Goal: Information Seeking & Learning: Learn about a topic

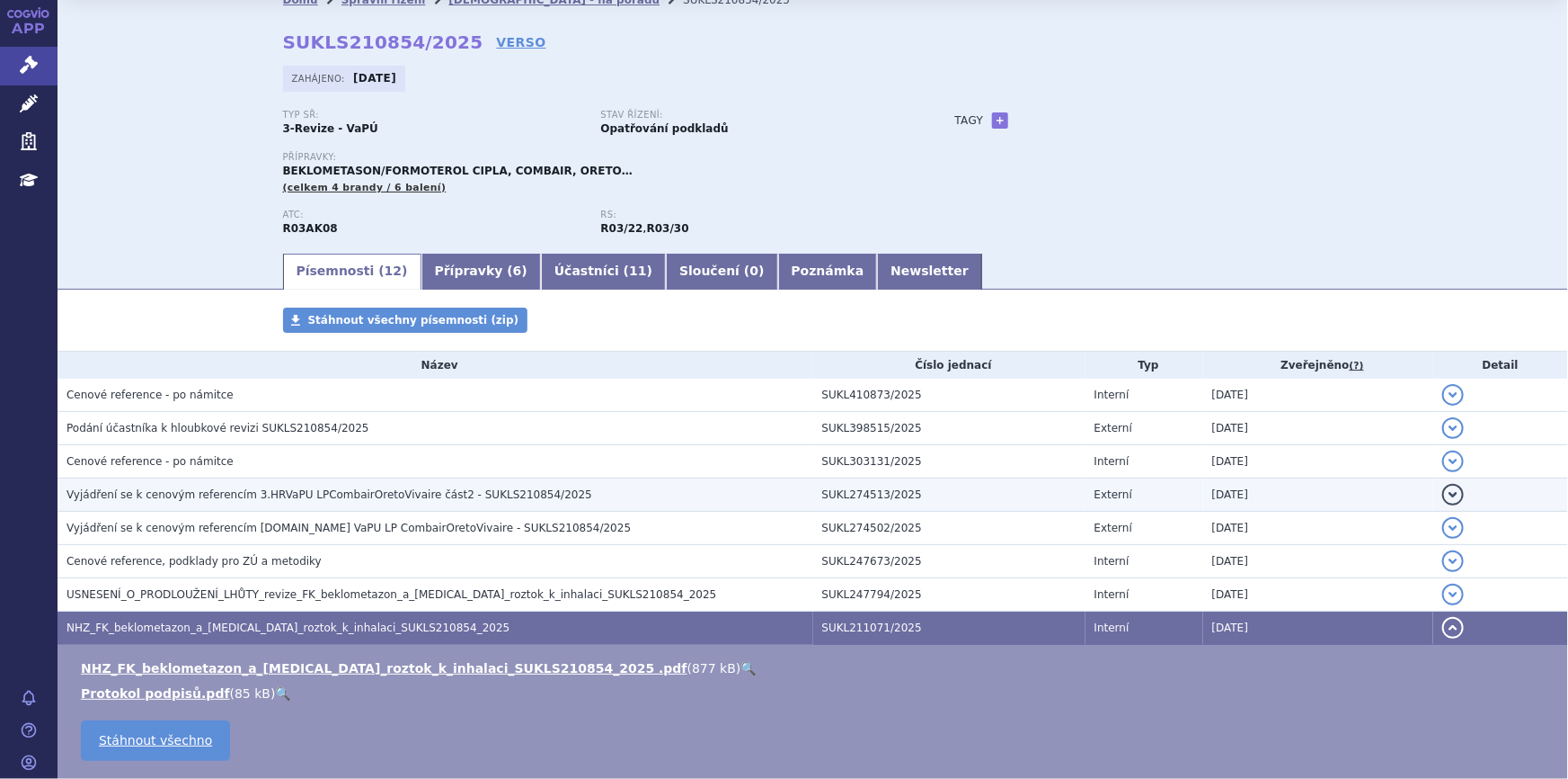
scroll to position [81, 0]
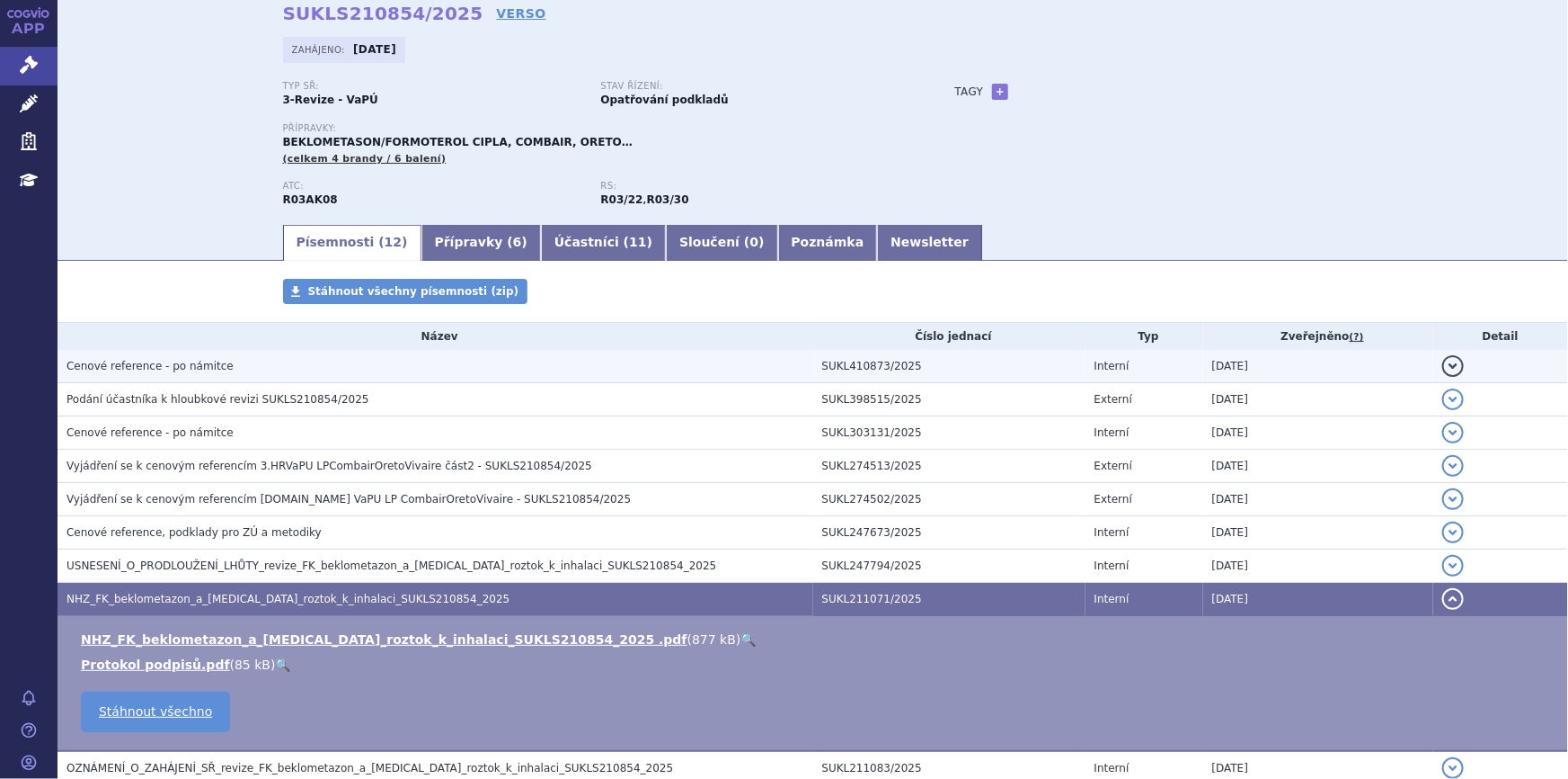
click at [234, 369] on h3 "Cenové reference - po námitce" at bounding box center [440, 366] width 746 height 18
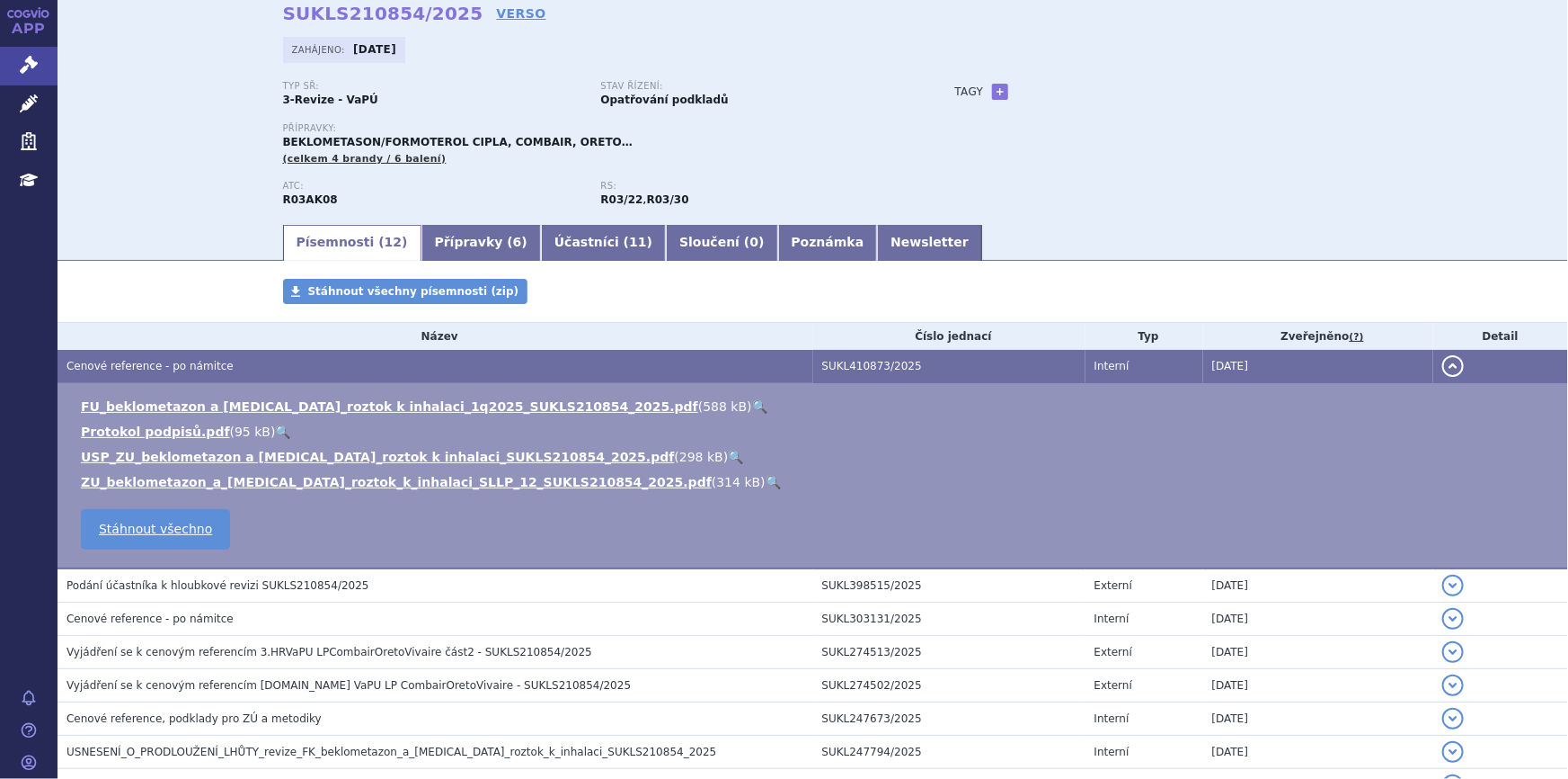
click at [765, 477] on link "🔍" at bounding box center [773, 482] width 15 height 14
click at [752, 405] on link "🔍" at bounding box center [760, 406] width 15 height 14
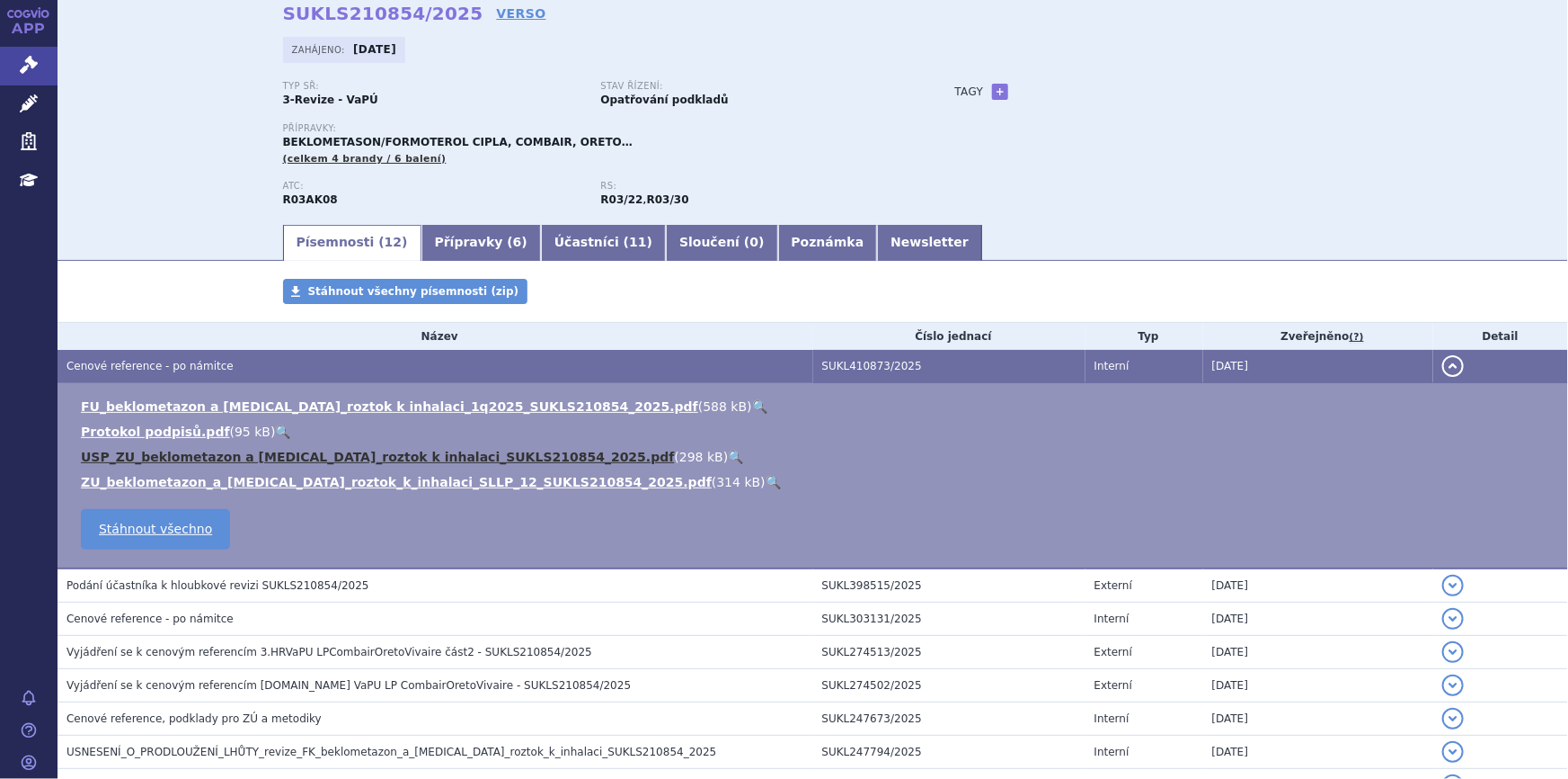
click at [360, 458] on link "USP_ZU_beklometazon a [MEDICAL_DATA]_roztok k inhalaci_SUKLS210854_2025.pdf" at bounding box center [378, 456] width 595 height 14
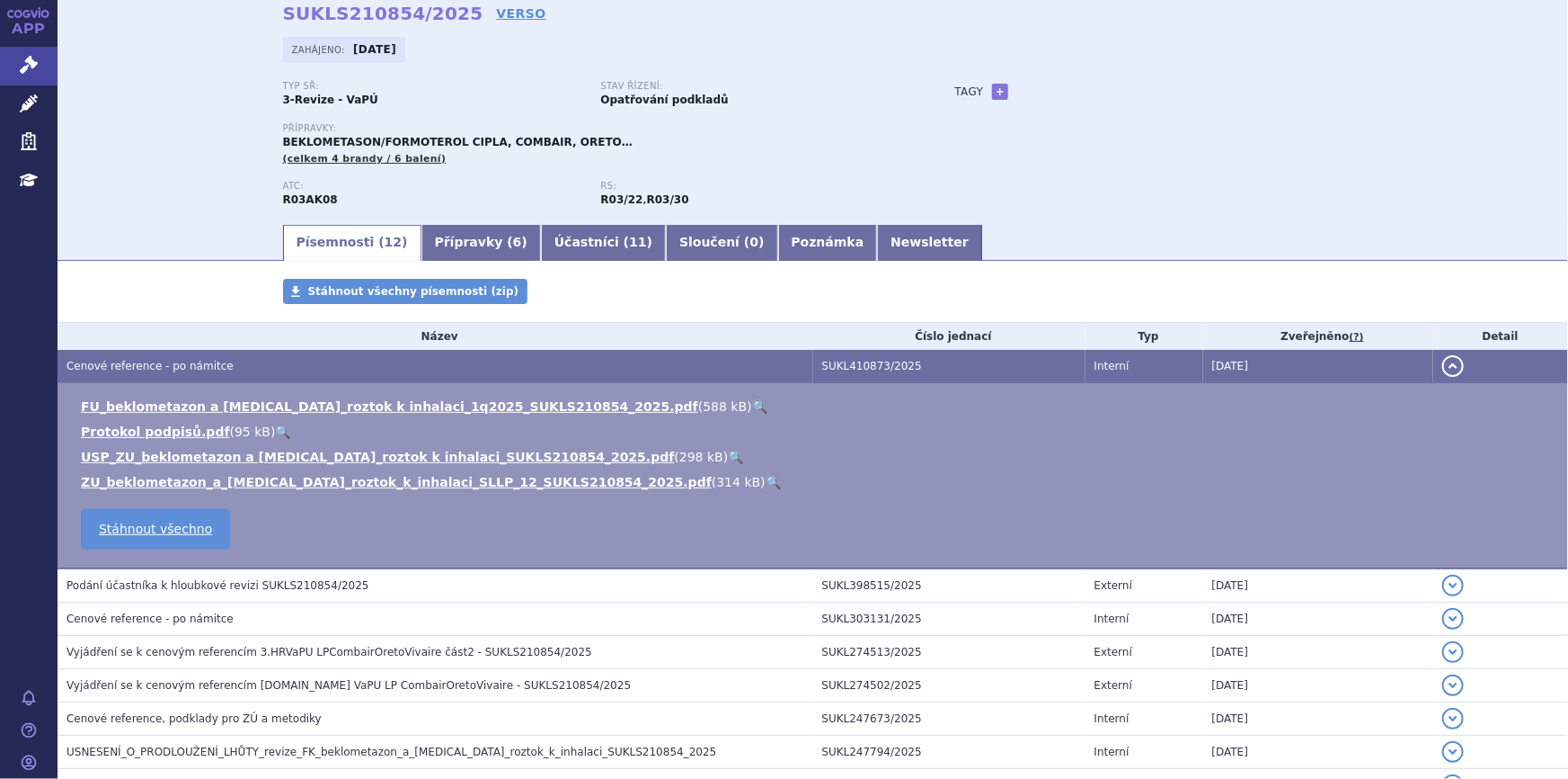
scroll to position [0, 0]
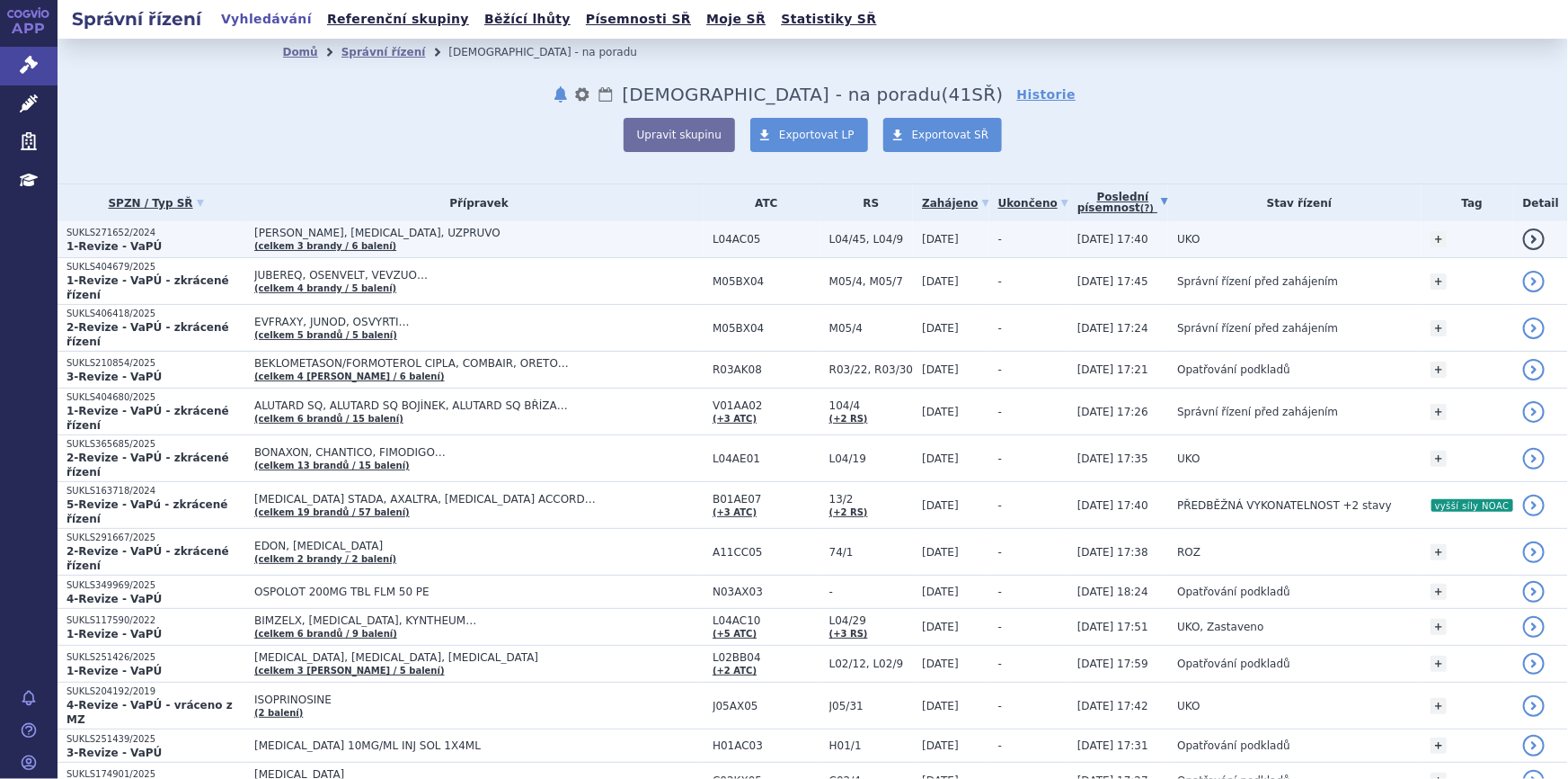
click at [473, 225] on td "PYZCHIVA, STELARA, UZPRUVO (celkem 3 brandy / 6 balení)" at bounding box center [474, 239] width 459 height 37
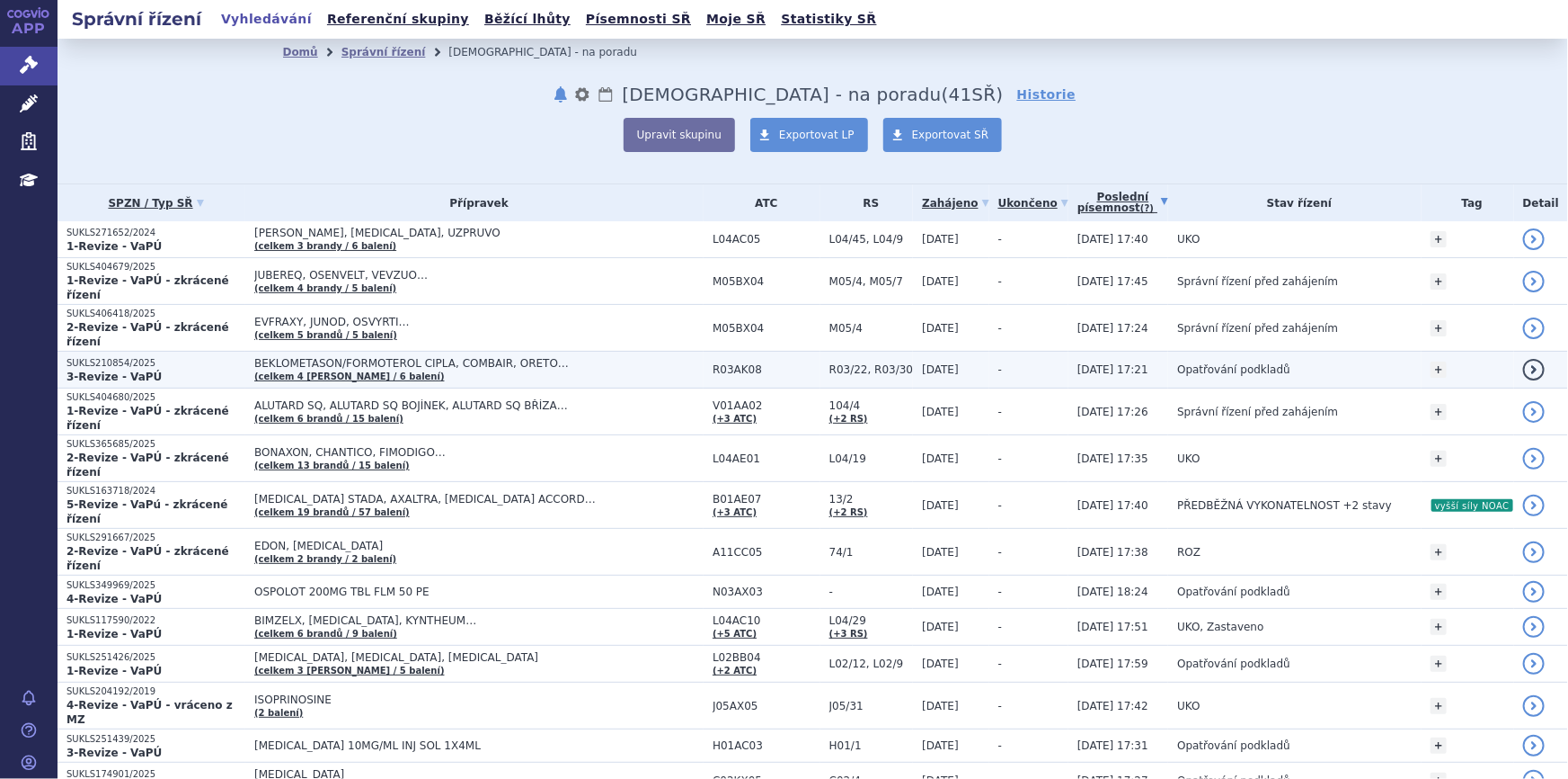
click at [472, 357] on span "BEKLOMETASON/FORMOTEROL CIPLA, COMBAIR, ORETO…" at bounding box center [479, 363] width 449 height 12
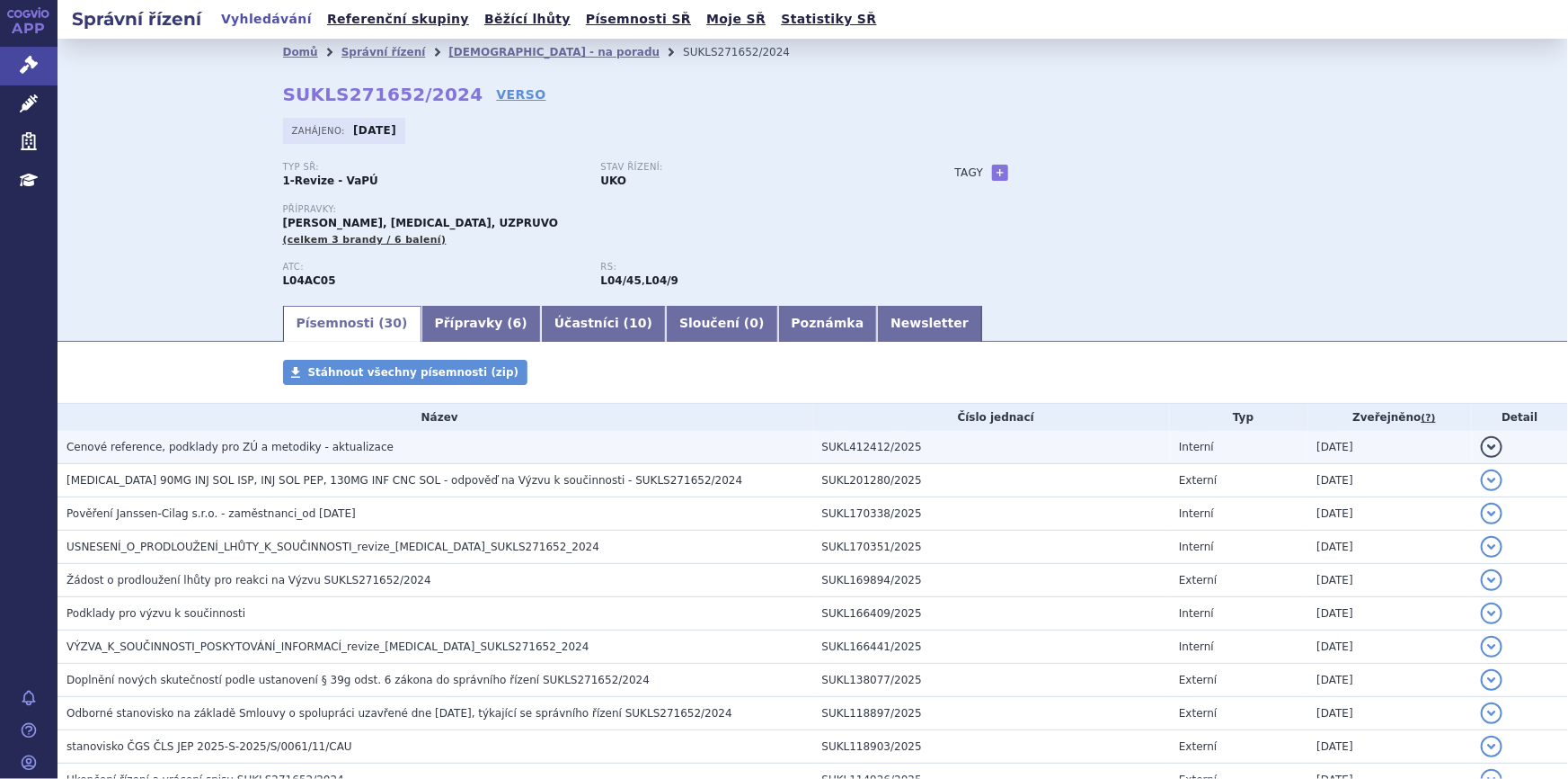
click at [380, 455] on h3 "Cenové reference, podklady pro ZÚ a metodiky - aktualizace" at bounding box center [440, 446] width 746 height 18
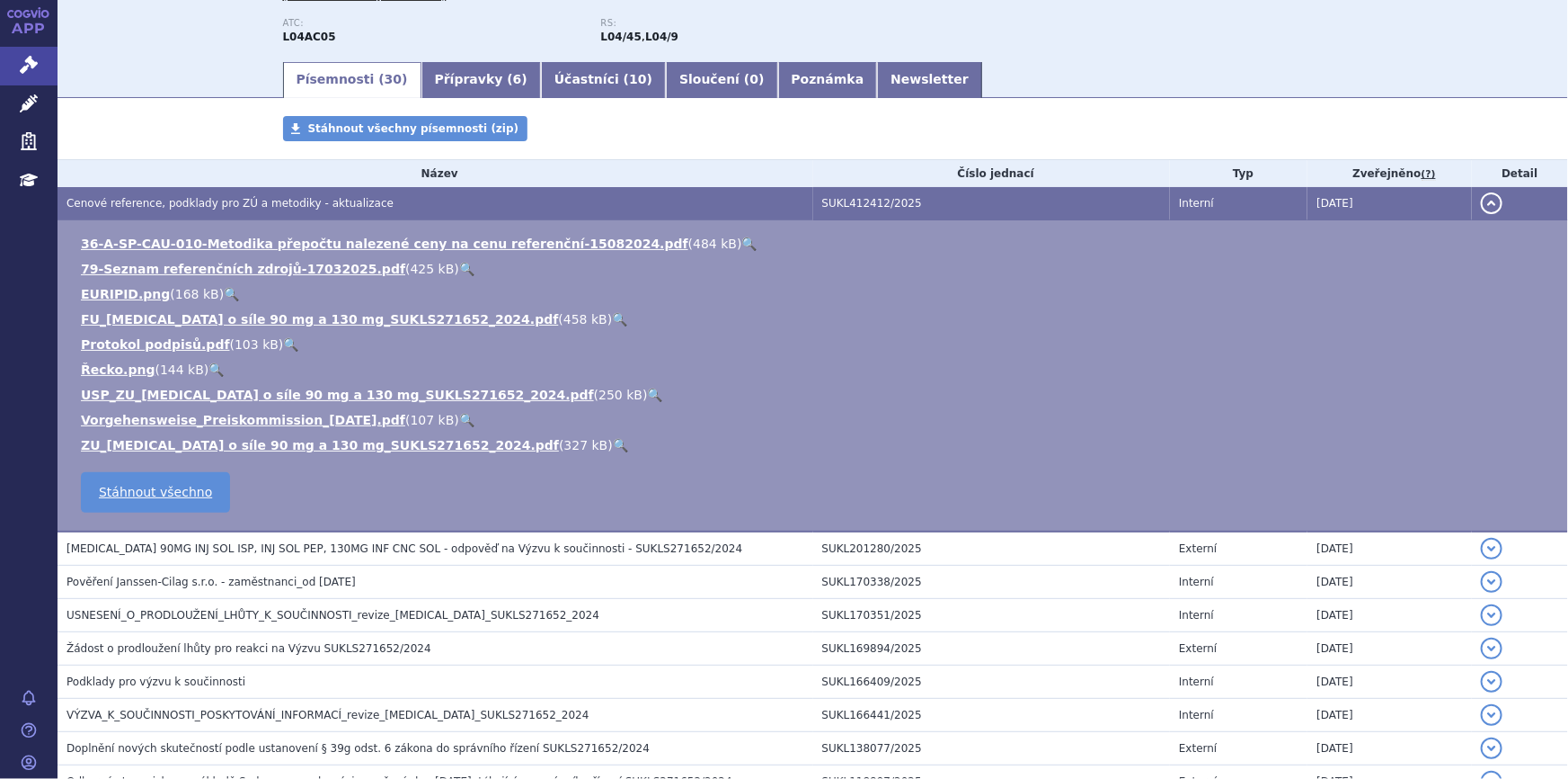
scroll to position [244, 0]
click at [246, 443] on link "ZU_ustekinumab o síle 90 mg a 130 mg_SUKLS271652_2024.pdf" at bounding box center [319, 444] width 478 height 14
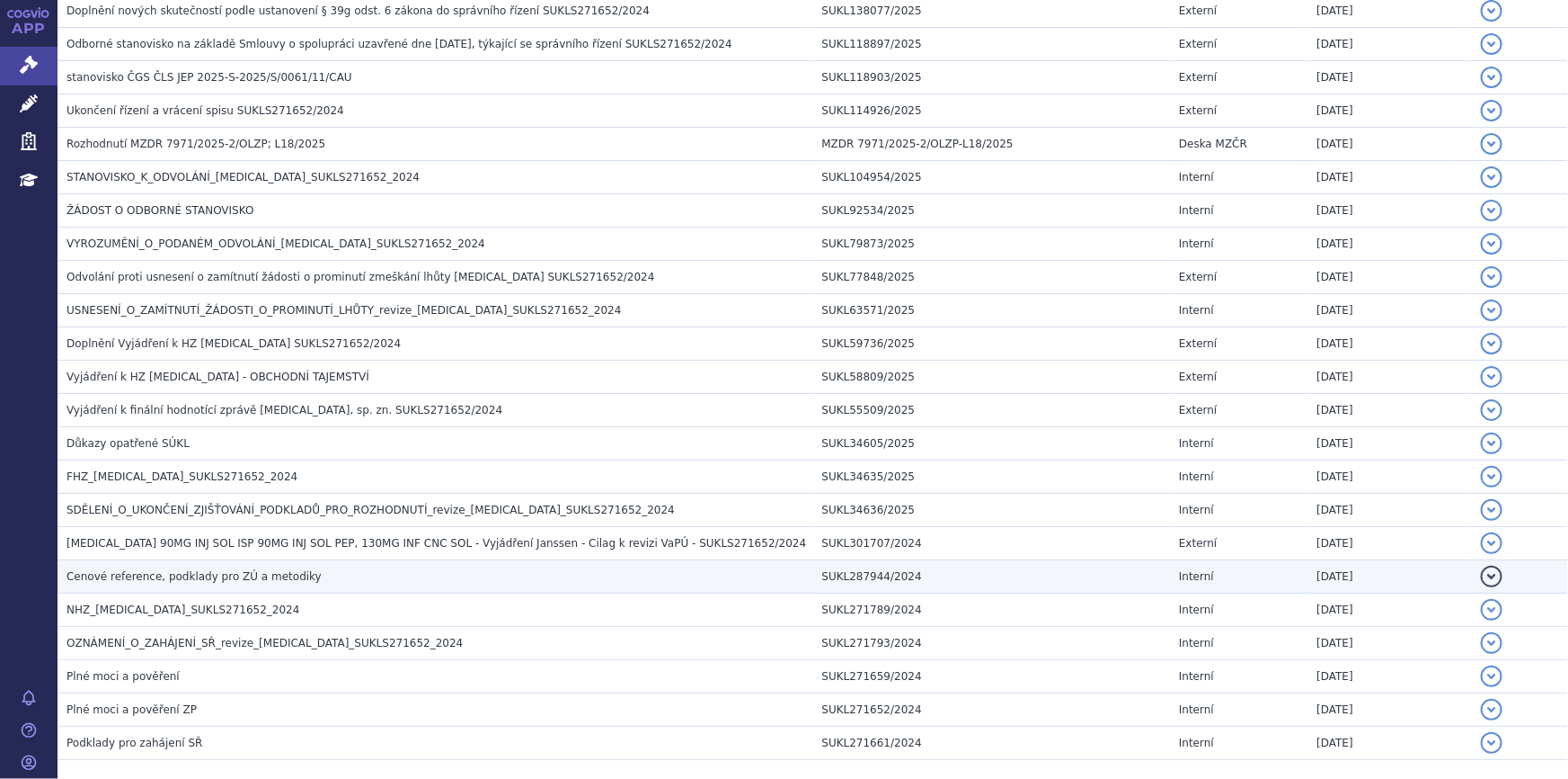
scroll to position [980, 0]
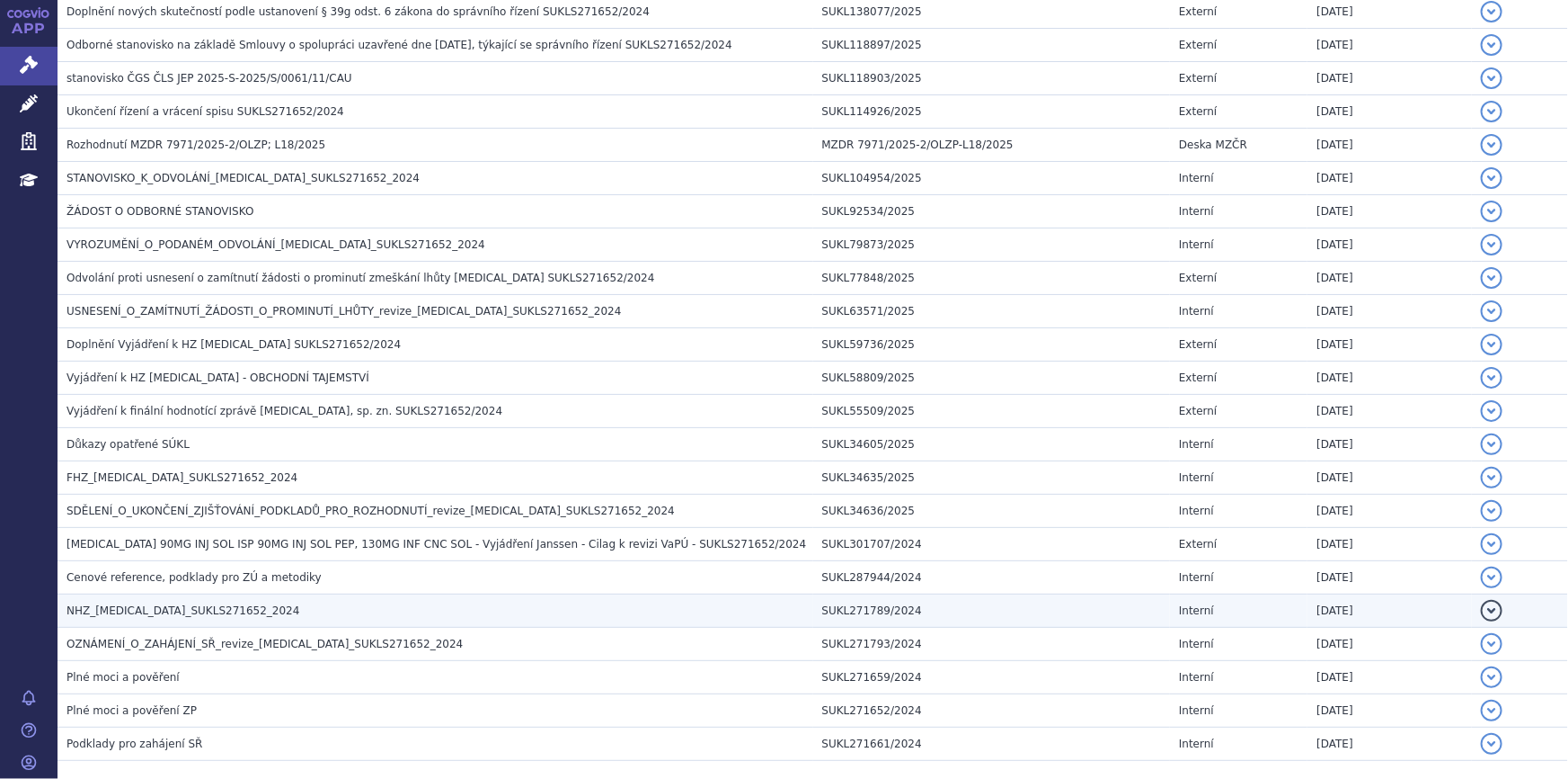
click at [262, 612] on h3 "NHZ_ustekinumab_SUKLS271652_2024" at bounding box center [440, 610] width 746 height 18
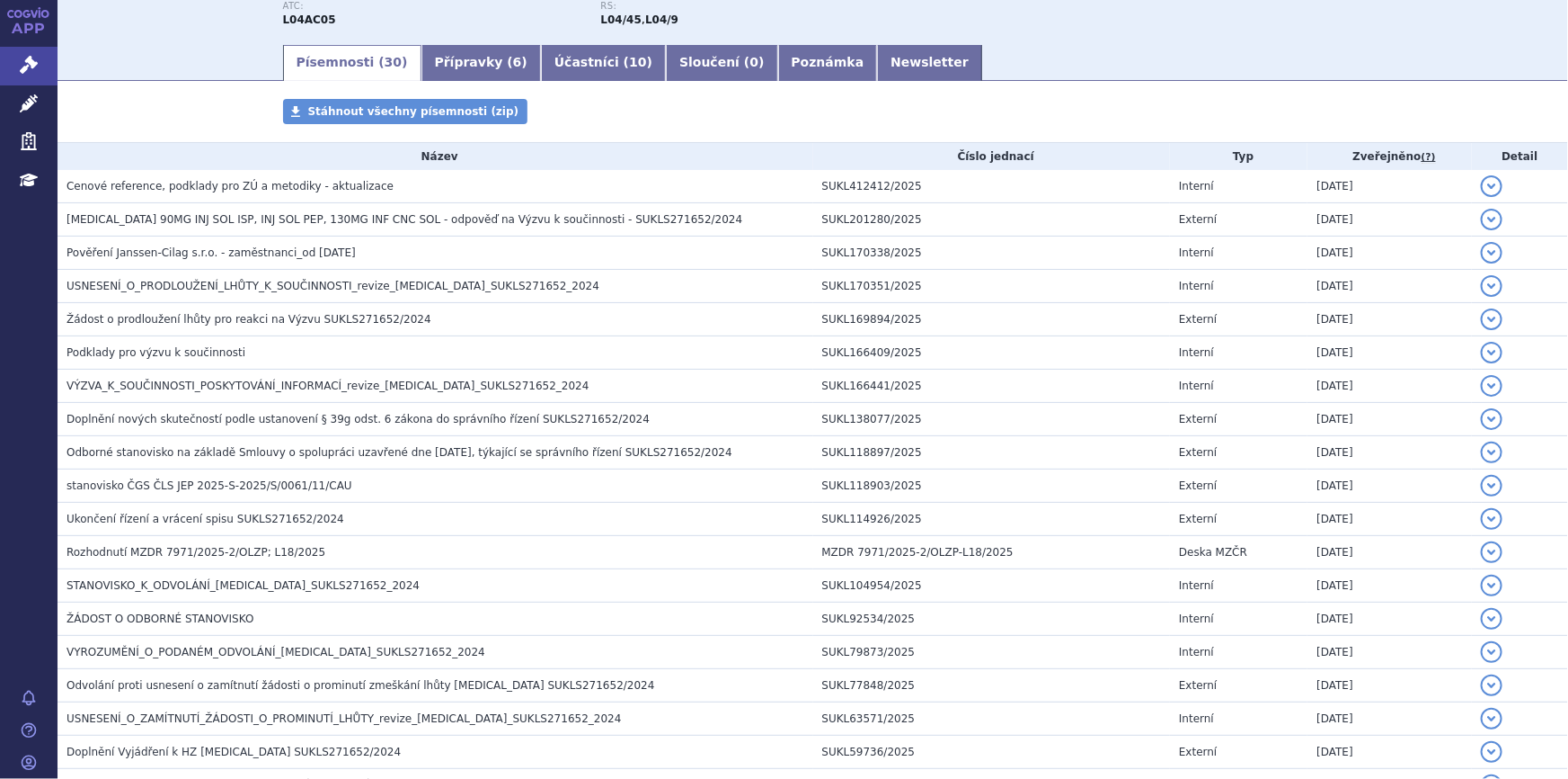
scroll to position [0, 0]
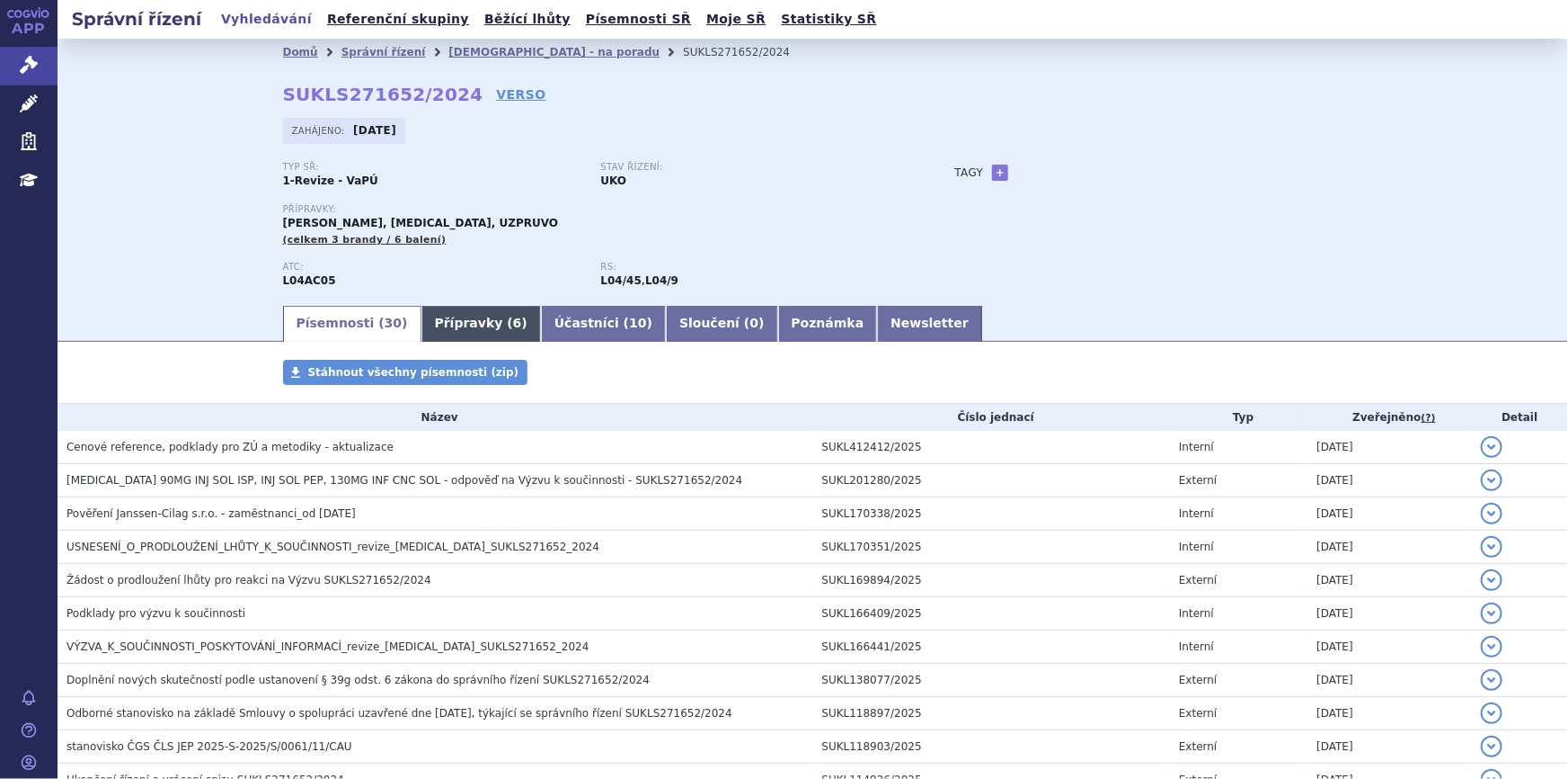
click at [431, 313] on link "Přípravky ( 6 )" at bounding box center [482, 324] width 120 height 36
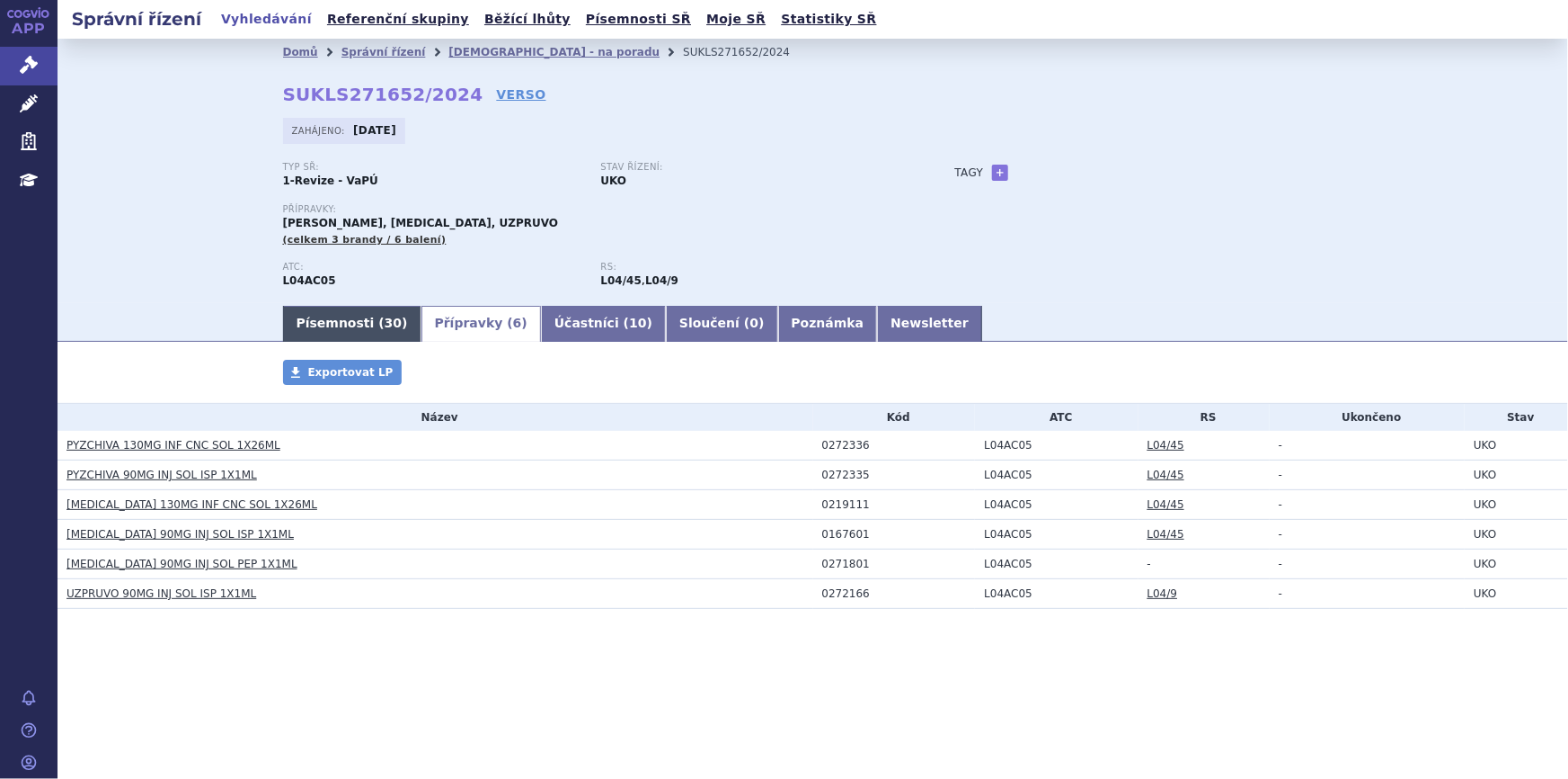
click at [360, 323] on link "Písemnosti ( 30 )" at bounding box center [352, 324] width 139 height 36
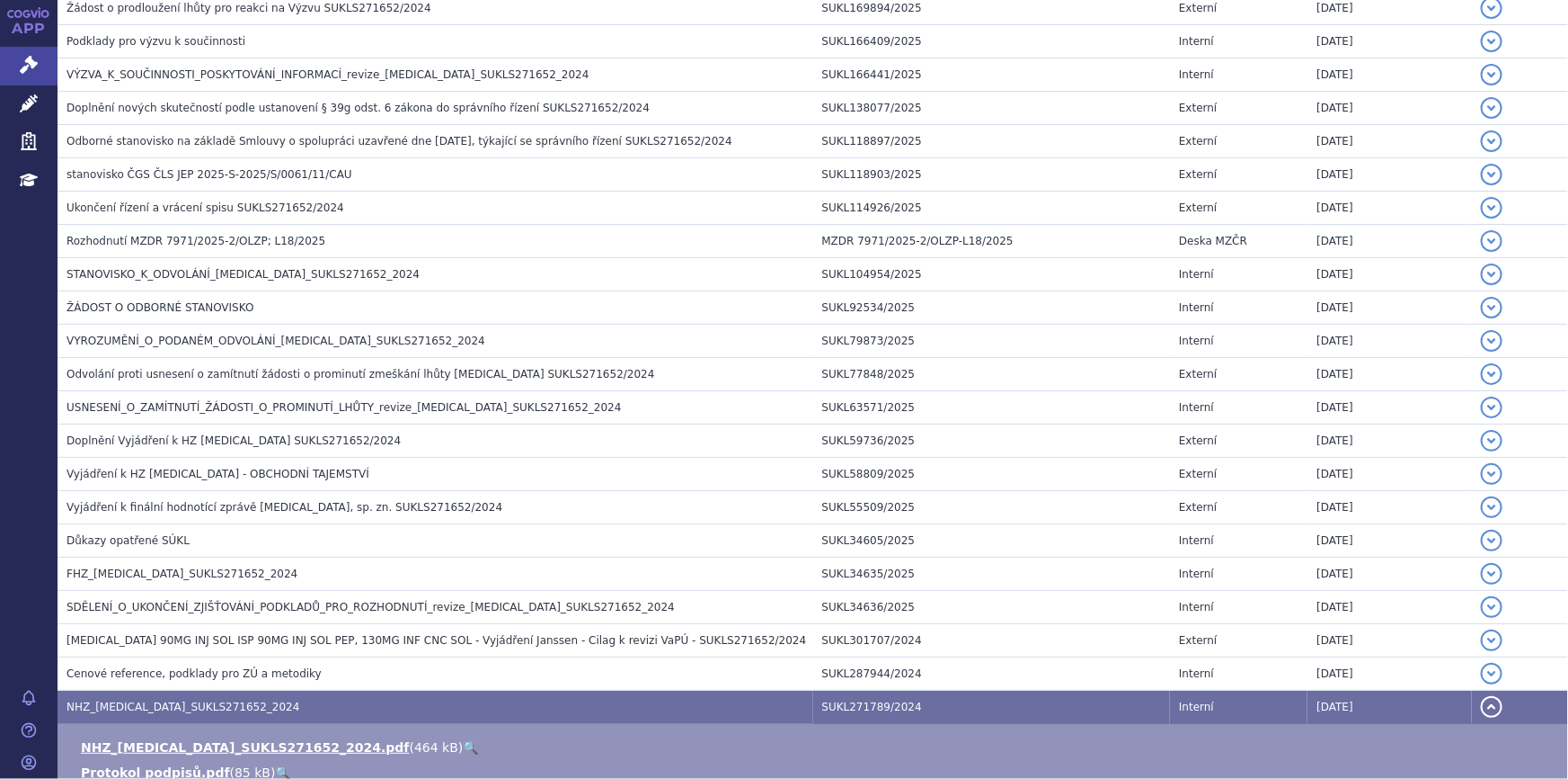
scroll to position [890, 0]
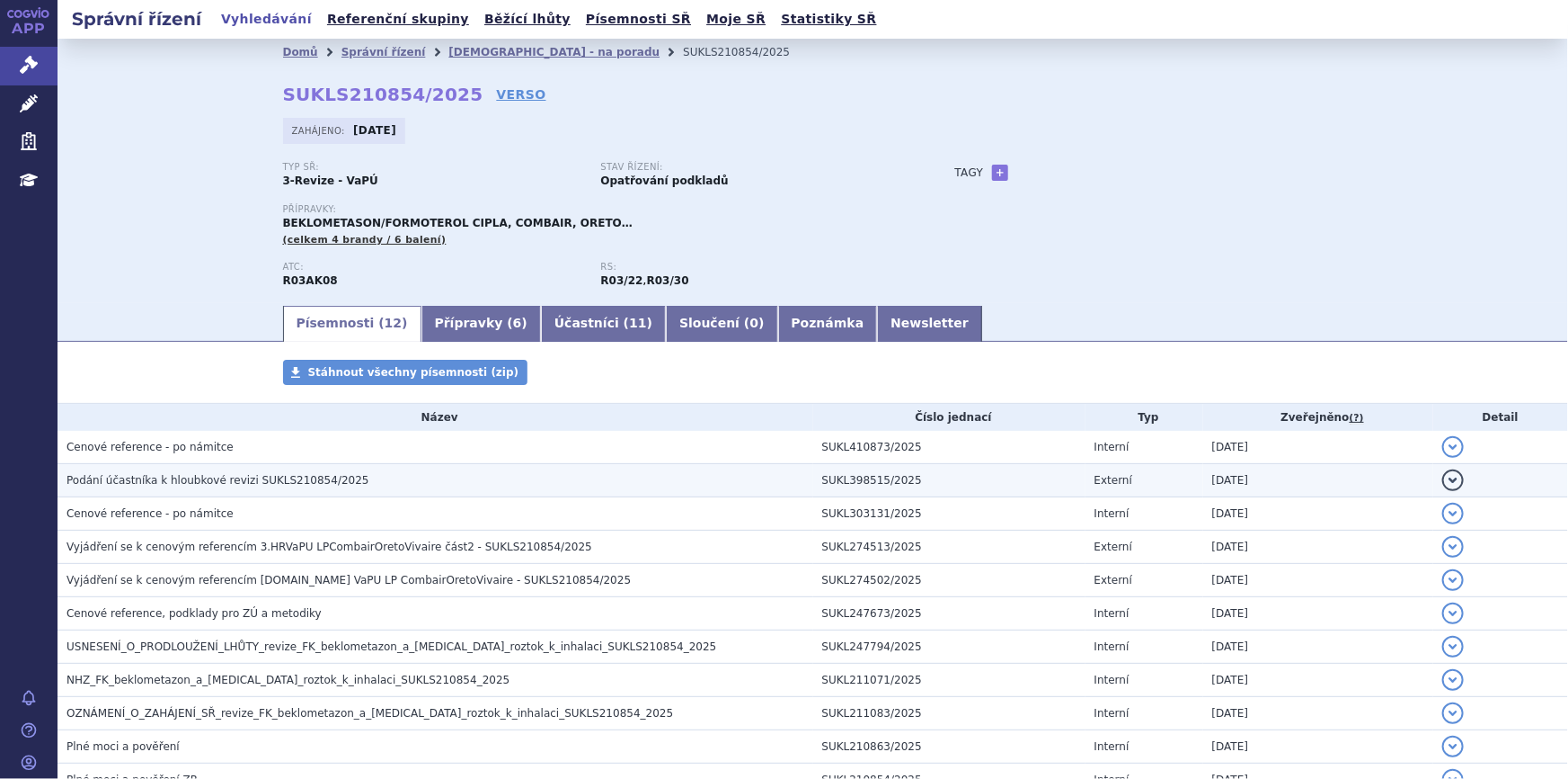
scroll to position [158, 0]
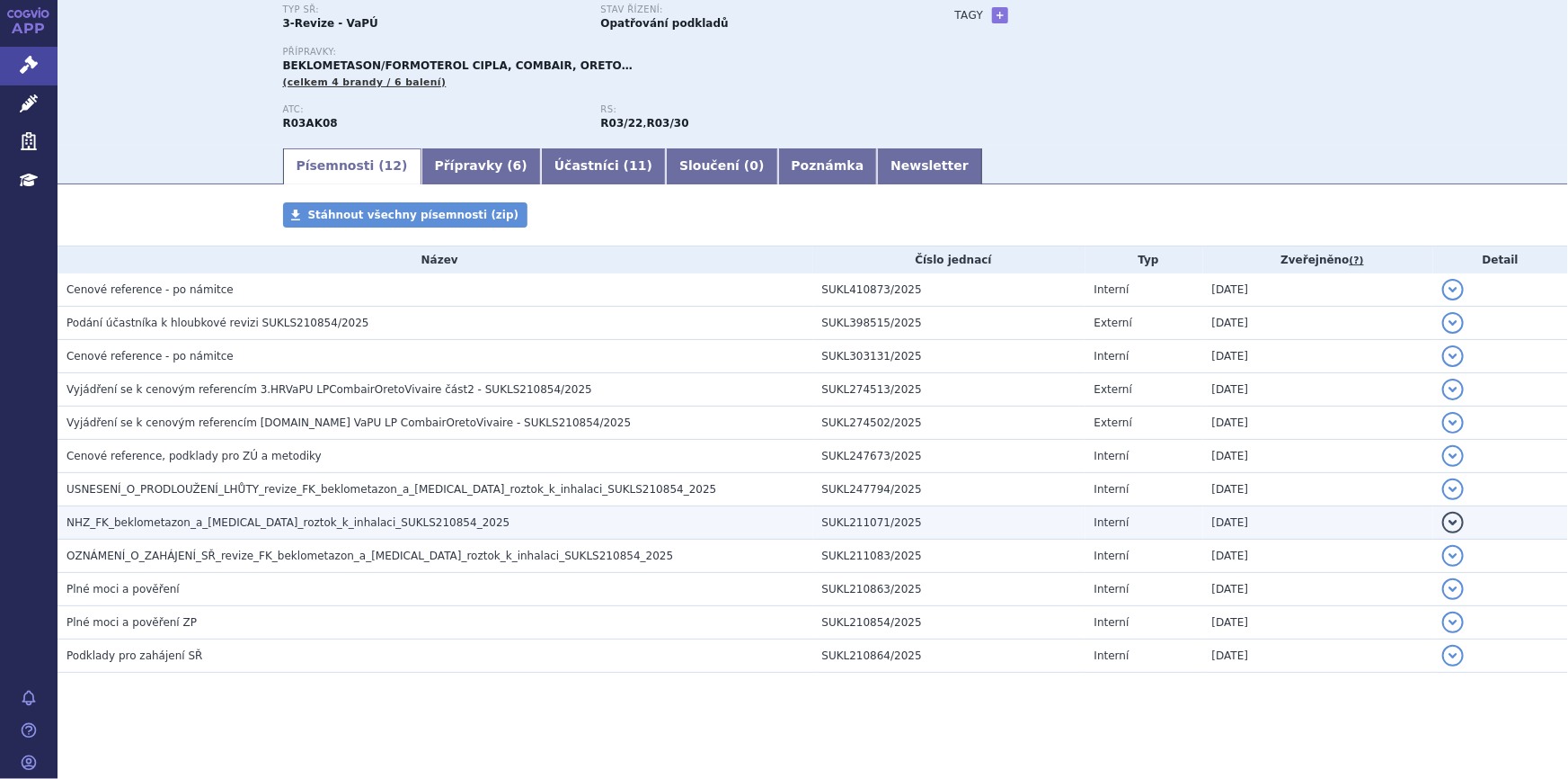
click at [546, 519] on h3 "NHZ_FK_beklometazon_a_[MEDICAL_DATA]_roztok_k_inhalaci_SUKLS210854_2025" at bounding box center [440, 522] width 746 height 18
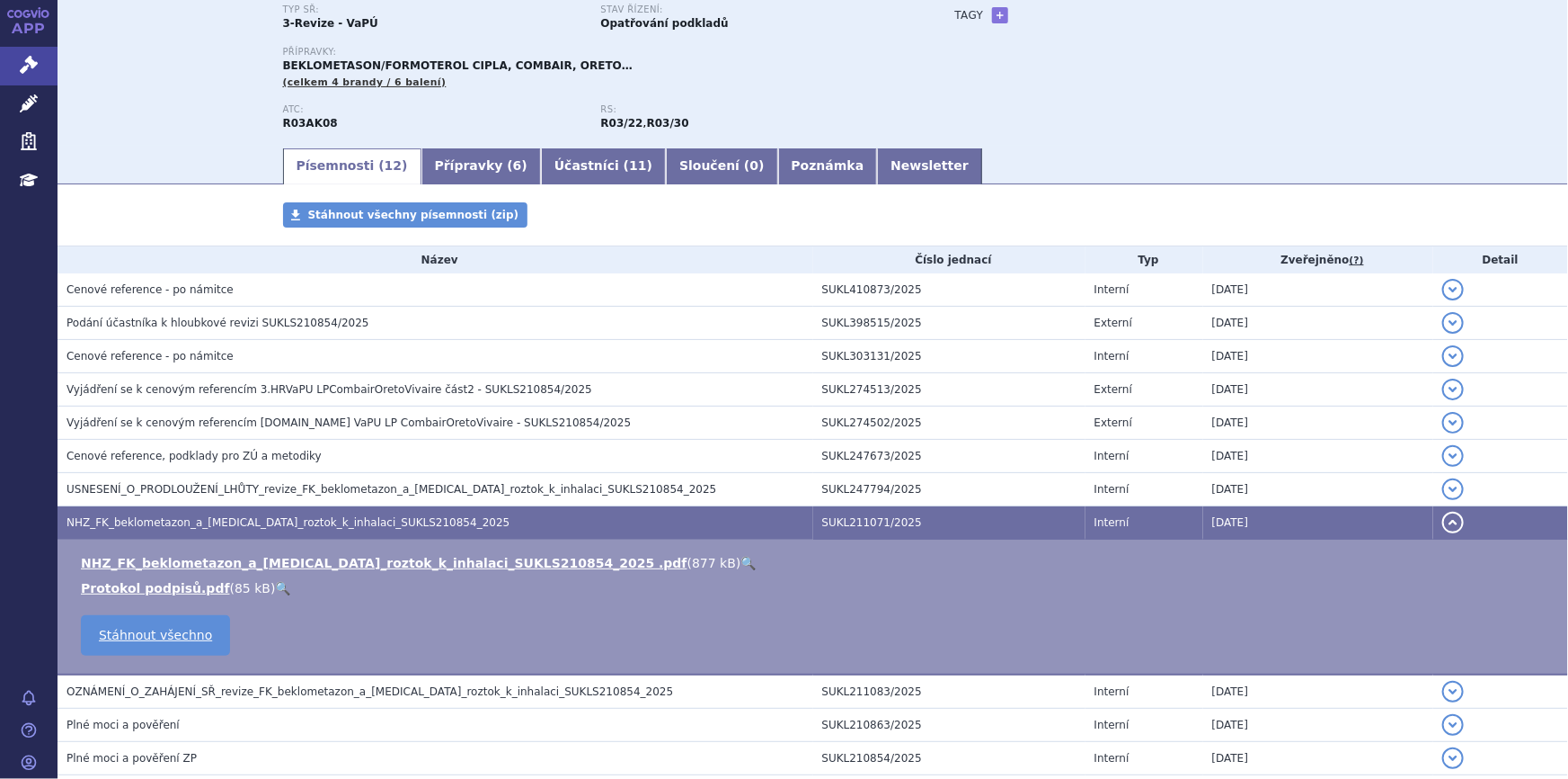
click at [741, 561] on link "🔍" at bounding box center [748, 562] width 15 height 14
click at [1216, 115] on div "Typ SŘ: 3-Revize - VaPÚ Stav řízení: Opatřování podkladů Přípravky: BEKLOMETASO…" at bounding box center [813, 75] width 1061 height 142
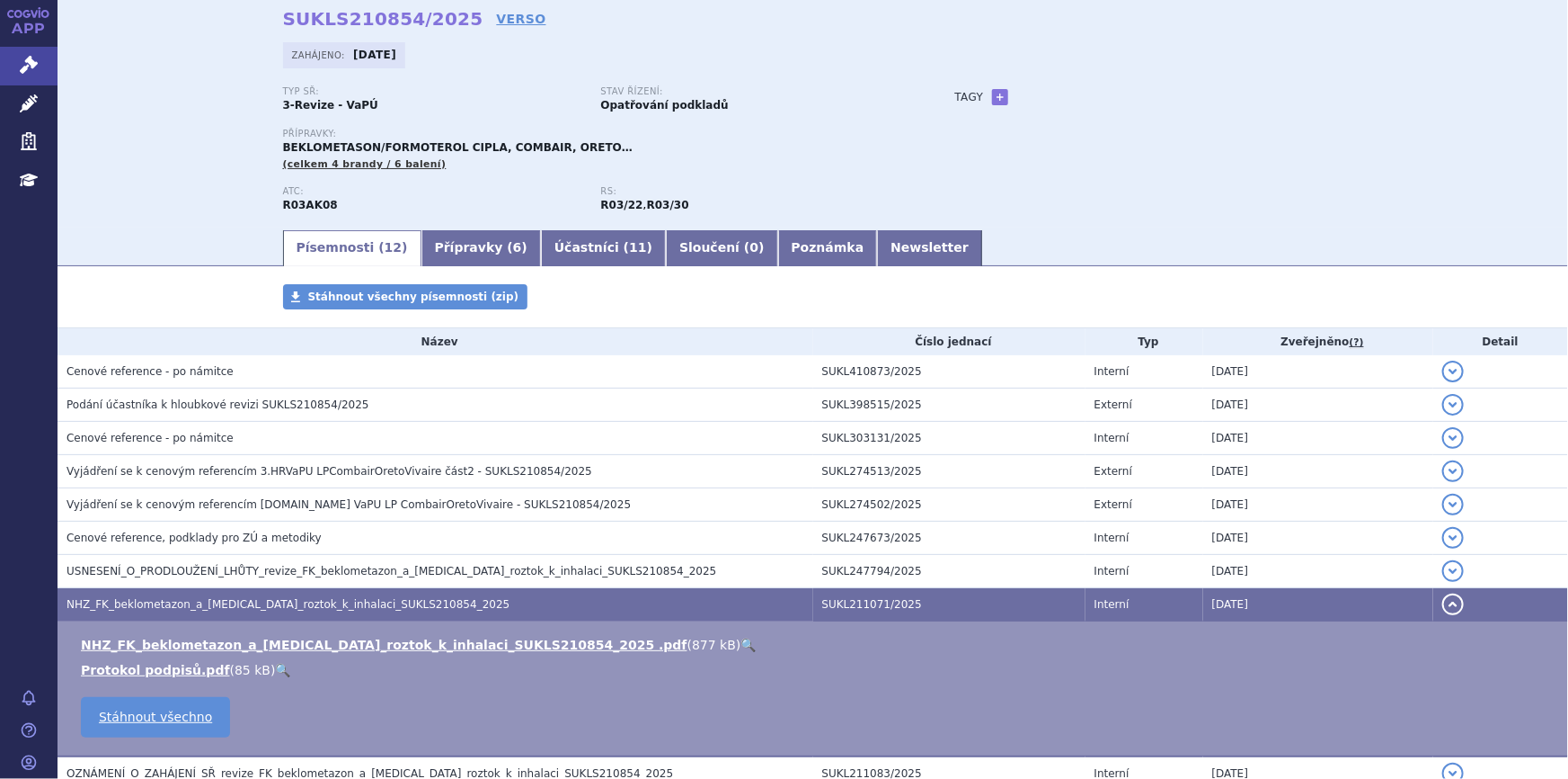
drag, startPoint x: 1098, startPoint y: 218, endPoint x: 984, endPoint y: 217, distance: 114.0
click at [984, 217] on div "Typ SŘ: 3-Revize - VaPÚ Stav řízení: Opatřování podkladů Přípravky: BEKLOMETASO…" at bounding box center [813, 157] width 1061 height 142
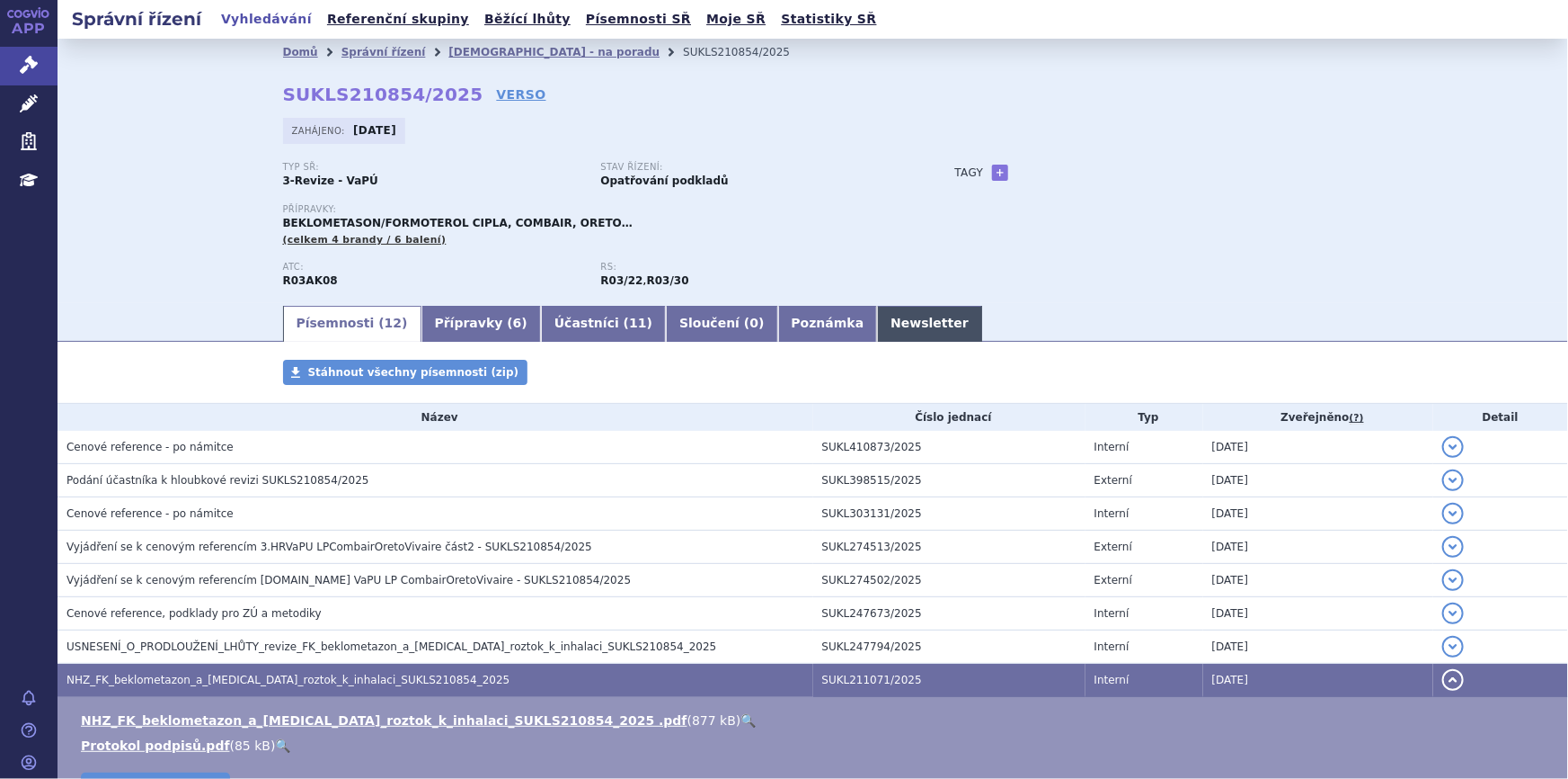
click at [878, 336] on link "Newsletter" at bounding box center [930, 324] width 105 height 36
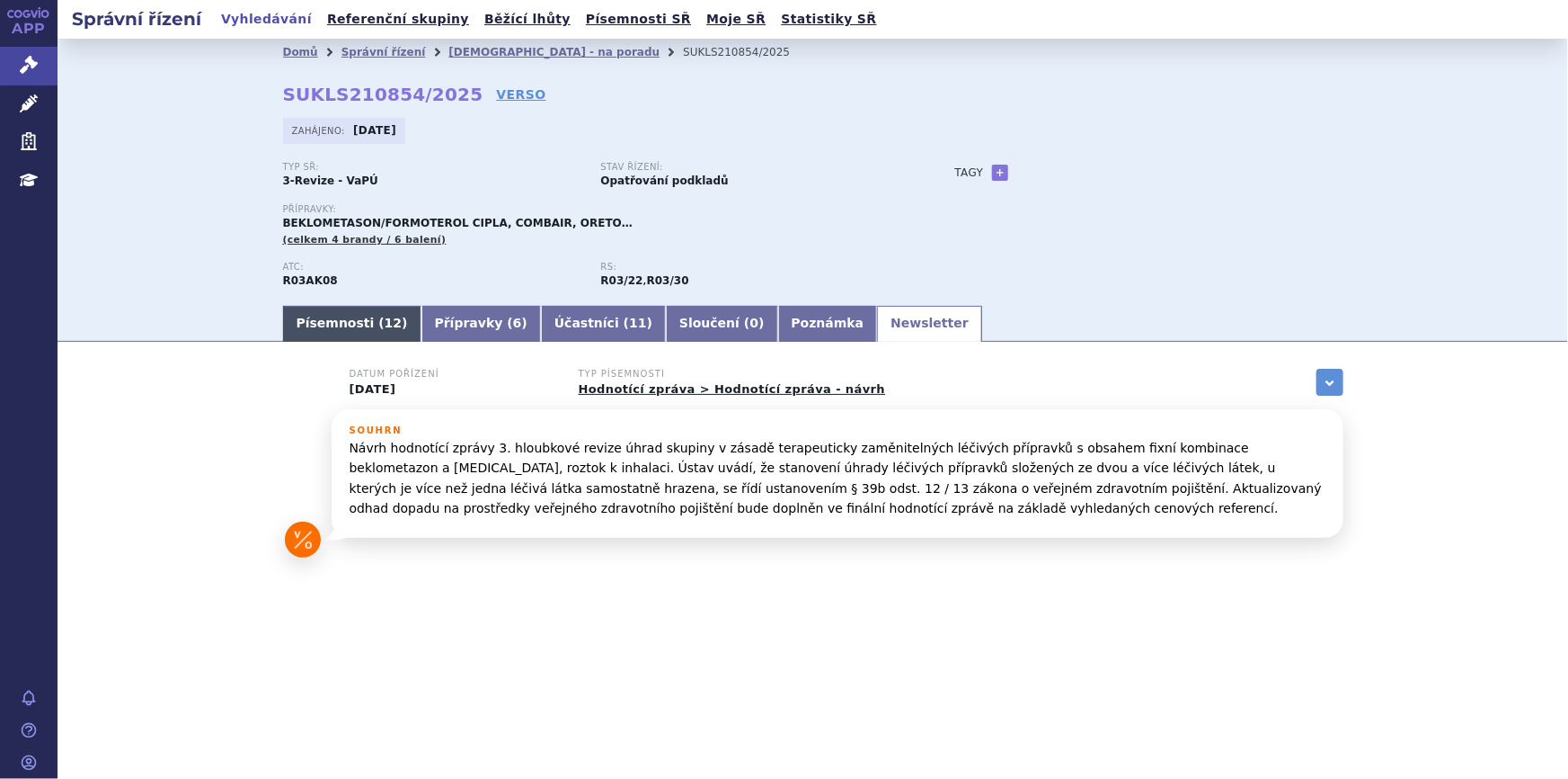
click at [333, 325] on link "Písemnosti ( 12 )" at bounding box center [352, 324] width 139 height 36
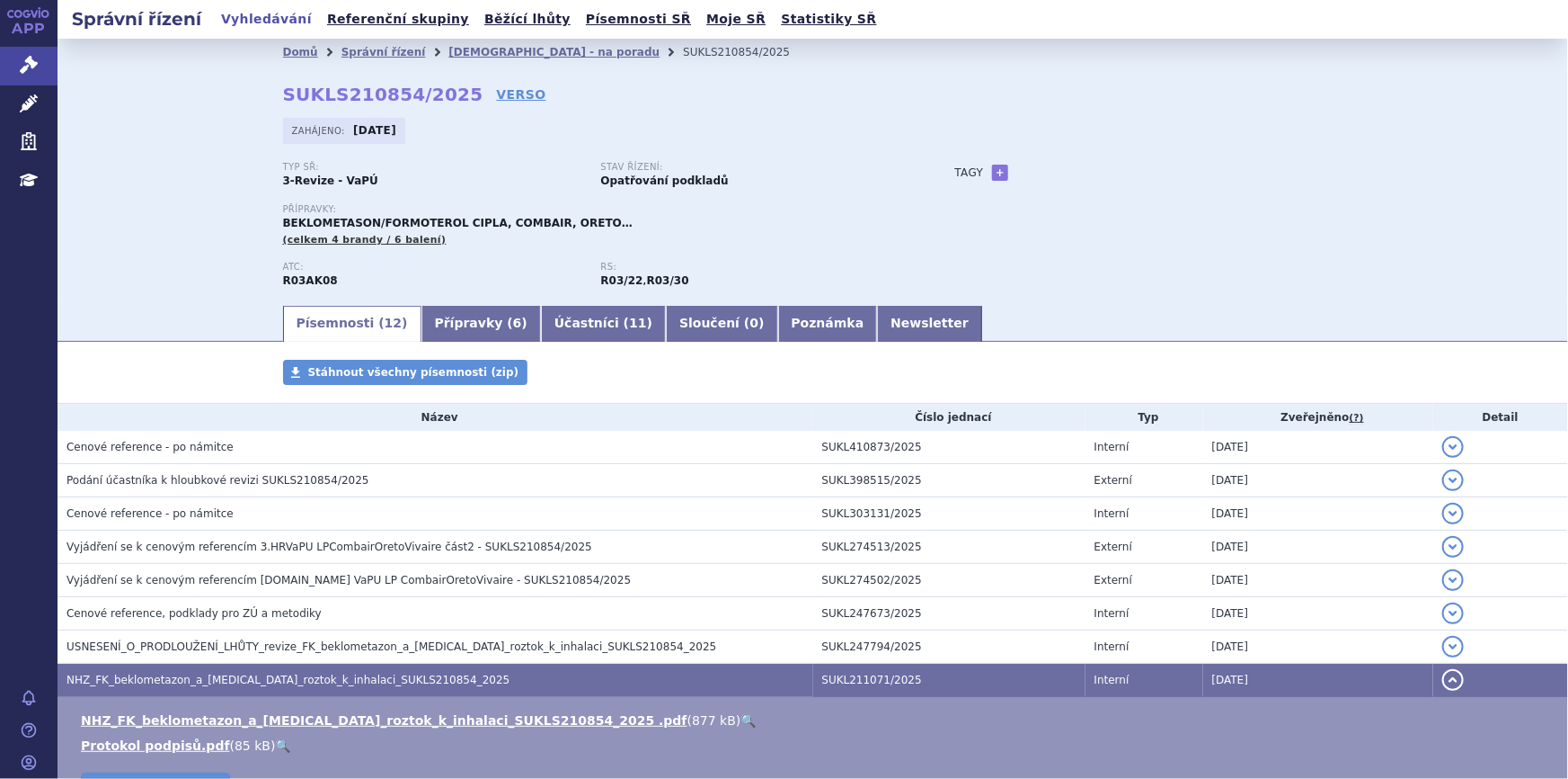
click at [1101, 306] on ul "Písemnosti ( 12 ) Přípravky ( 6 ) Účastníci ( 11 ) Sloučení ( 0 ) Poznámka News…" at bounding box center [813, 323] width 1061 height 38
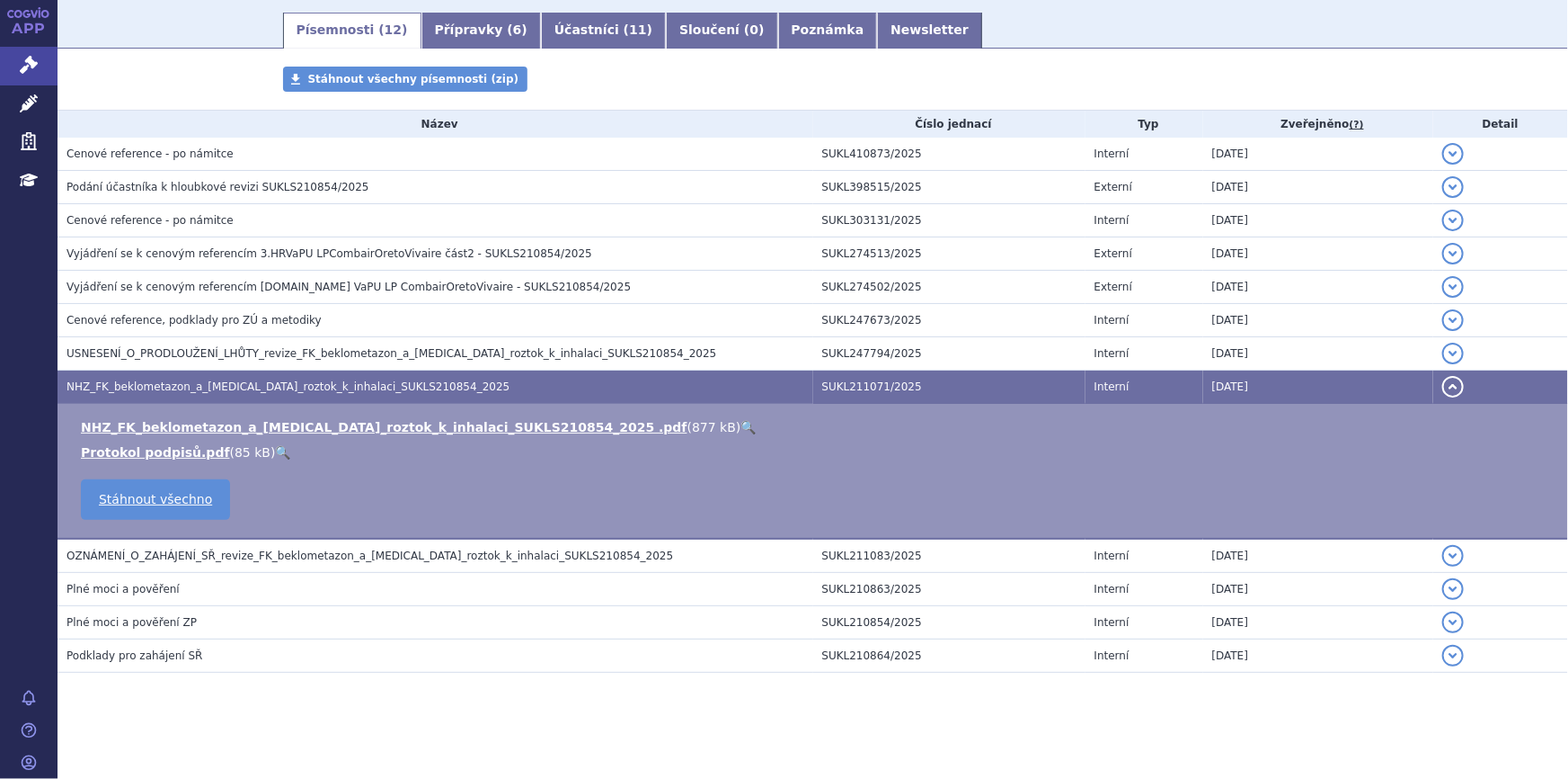
scroll to position [129, 0]
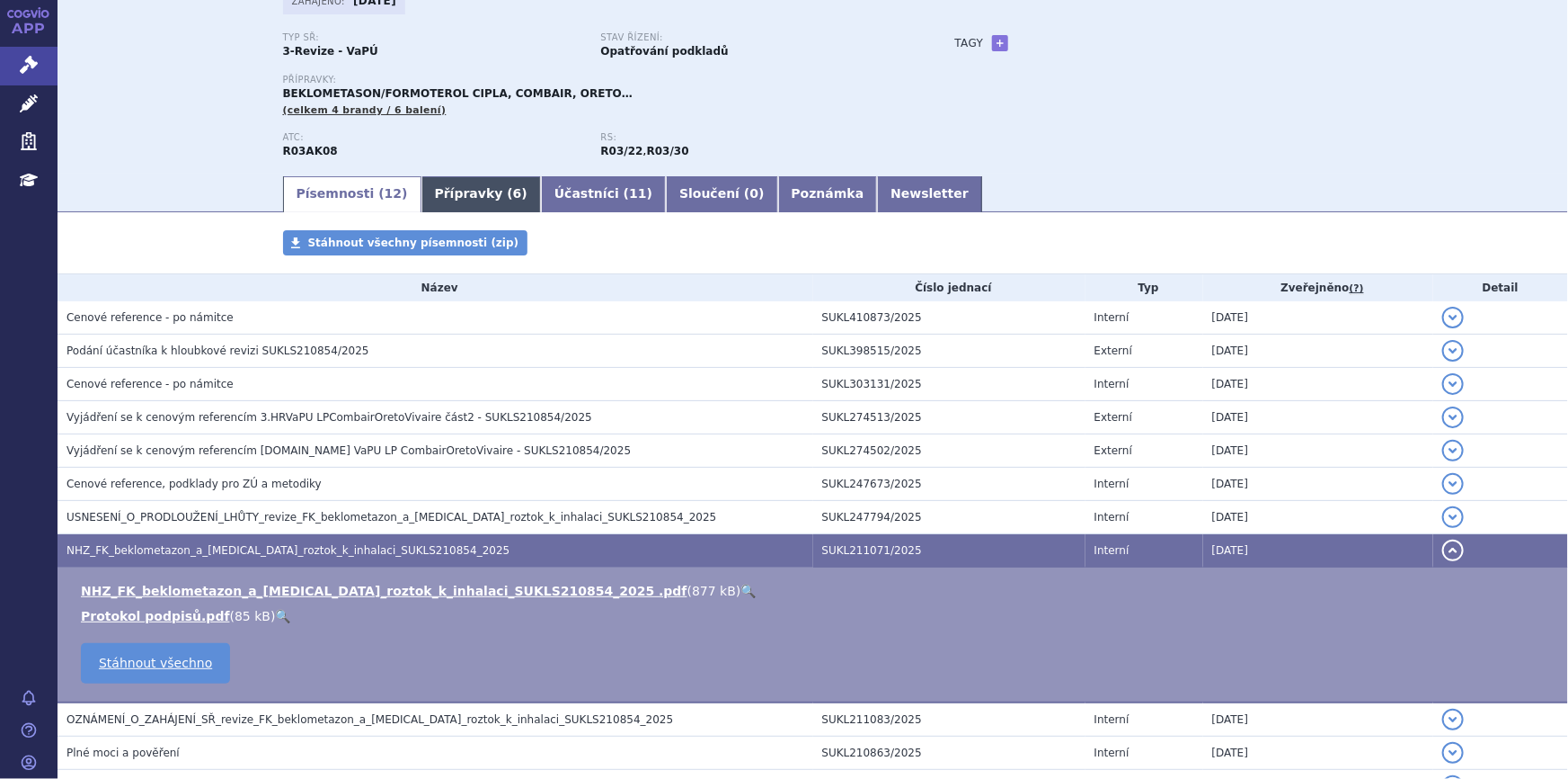
click at [449, 200] on link "Přípravky ( 6 )" at bounding box center [482, 194] width 120 height 36
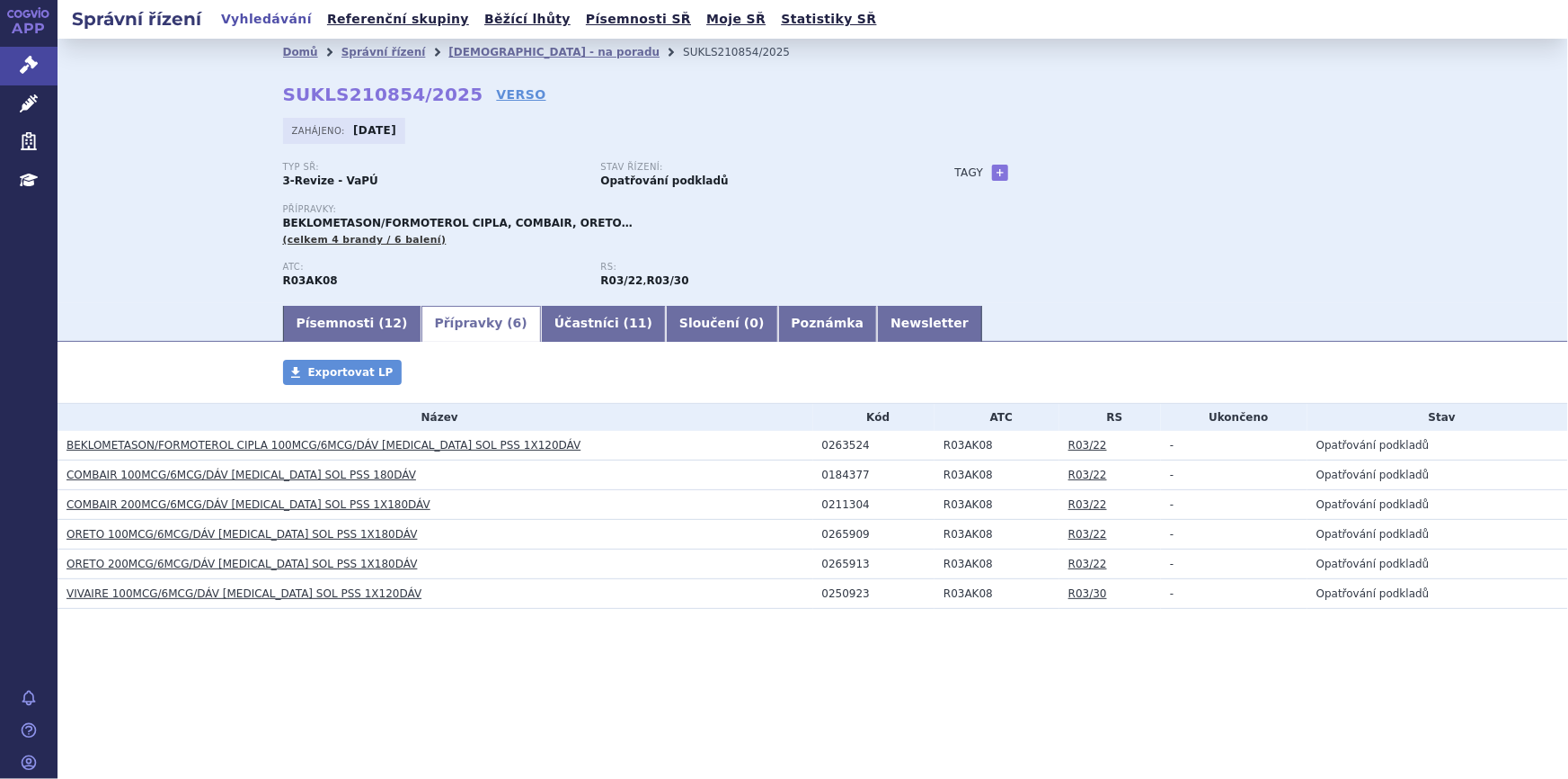
click at [833, 445] on div "0263524" at bounding box center [878, 445] width 113 height 12
copy div "0263524"
click at [841, 465] on td "0184377" at bounding box center [874, 475] width 123 height 29
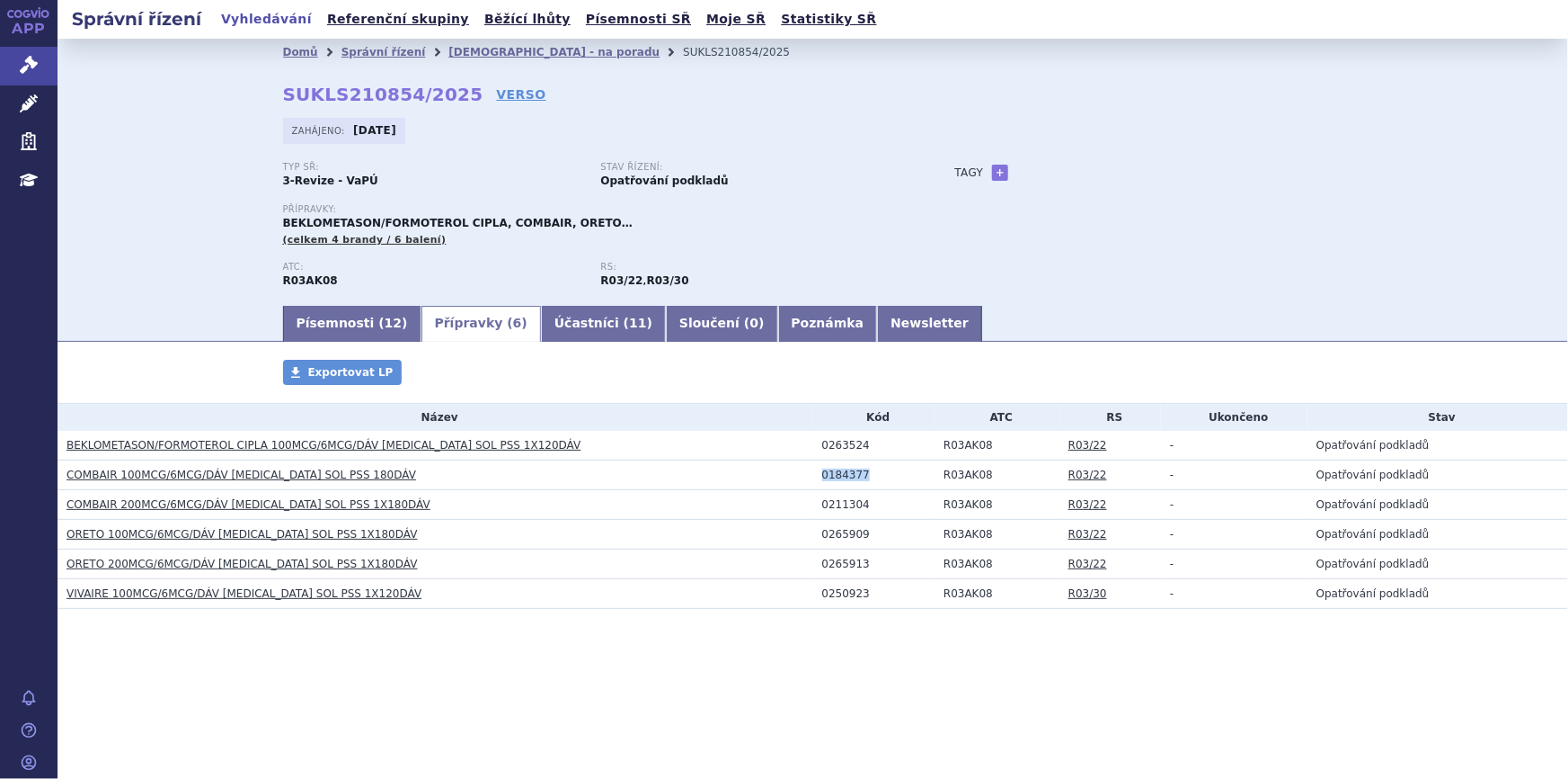
copy div "0184377"
click at [851, 500] on div "0211304" at bounding box center [878, 504] width 113 height 12
copy div "0211304"
click at [844, 523] on td "0265909" at bounding box center [874, 534] width 123 height 29
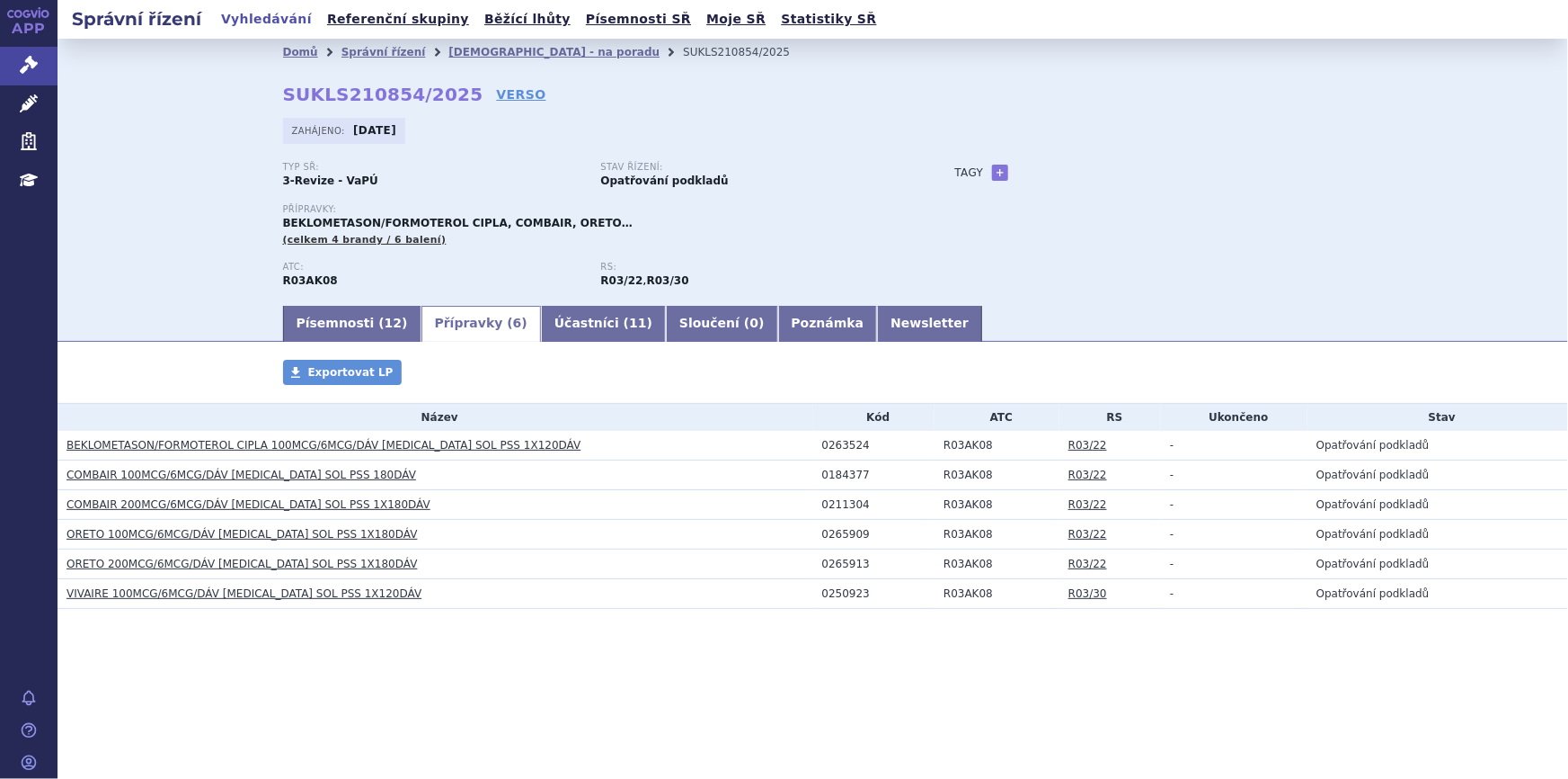
click at [848, 534] on div "0265909" at bounding box center [878, 534] width 113 height 12
copy div "0265909"
click at [835, 566] on div "0265913" at bounding box center [878, 563] width 113 height 12
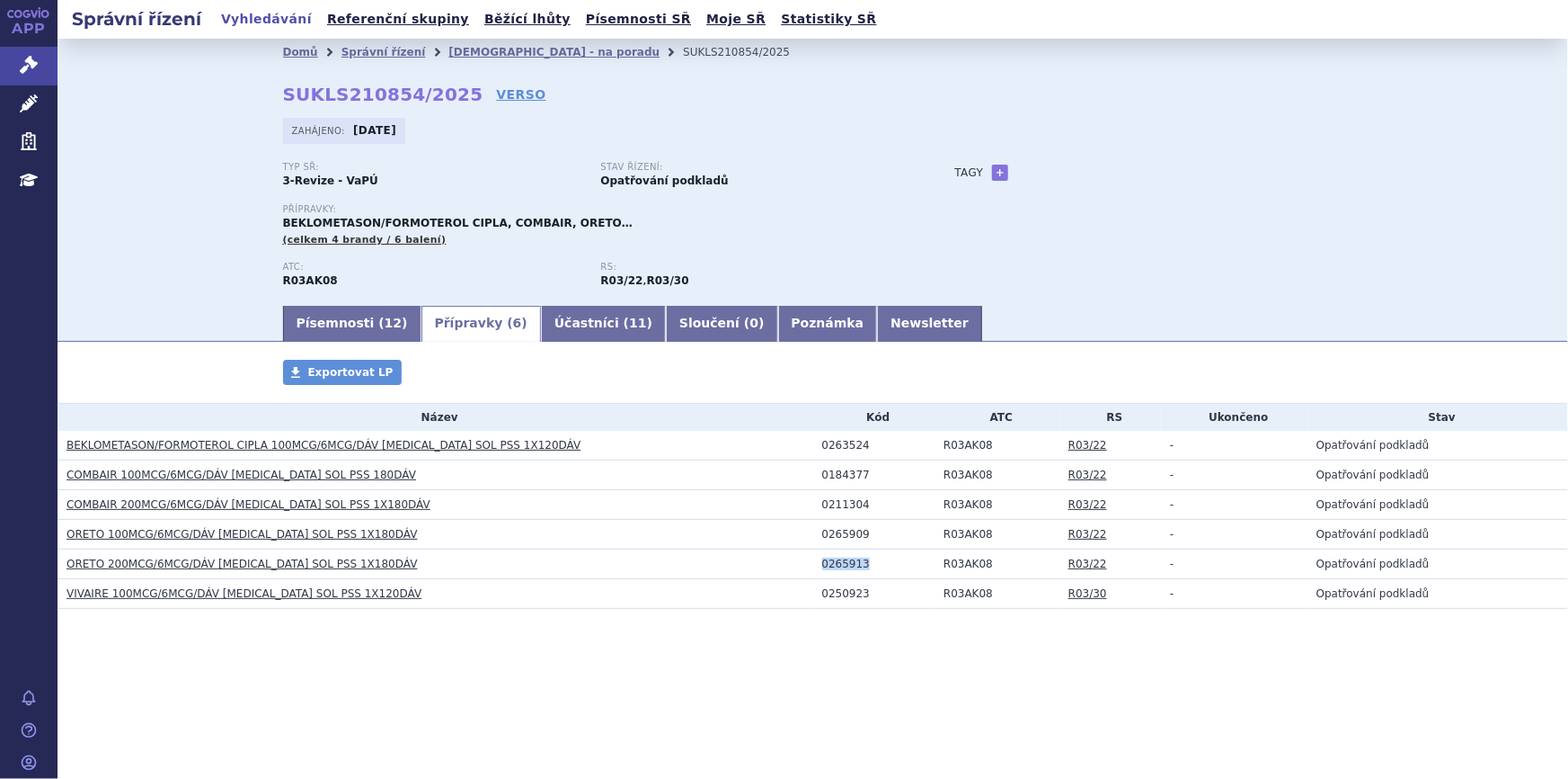
copy div "0265913"
click at [859, 593] on div "0250923" at bounding box center [878, 593] width 113 height 12
copy div "0250923"
click at [258, 476] on link "COMBAIR 100MCG/6MCG/DÁV [MEDICAL_DATA] SOL PSS 180DÁV" at bounding box center [241, 474] width 349 height 12
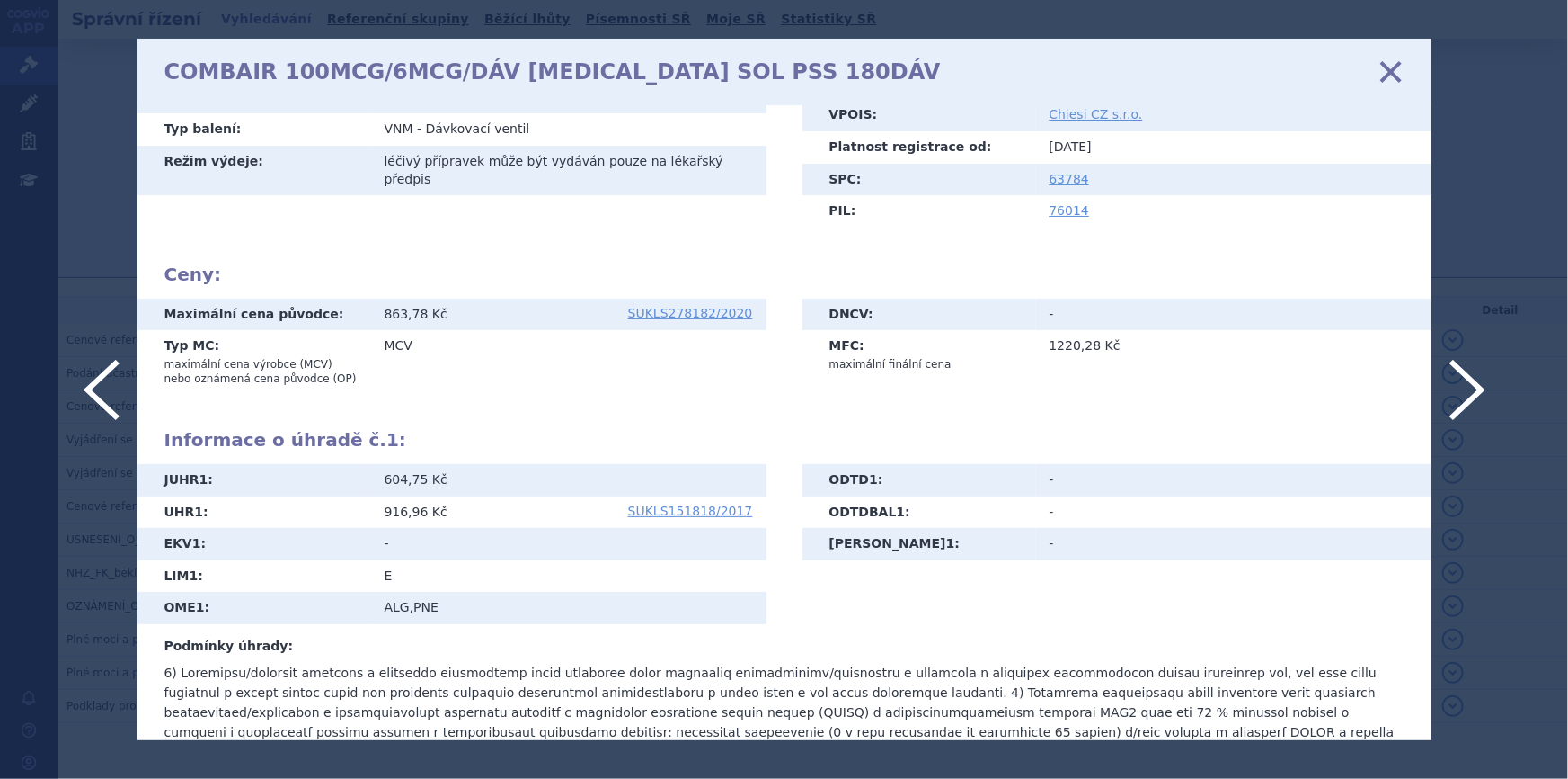
scroll to position [244, 0]
click at [1387, 78] on icon at bounding box center [1390, 72] width 38 height 38
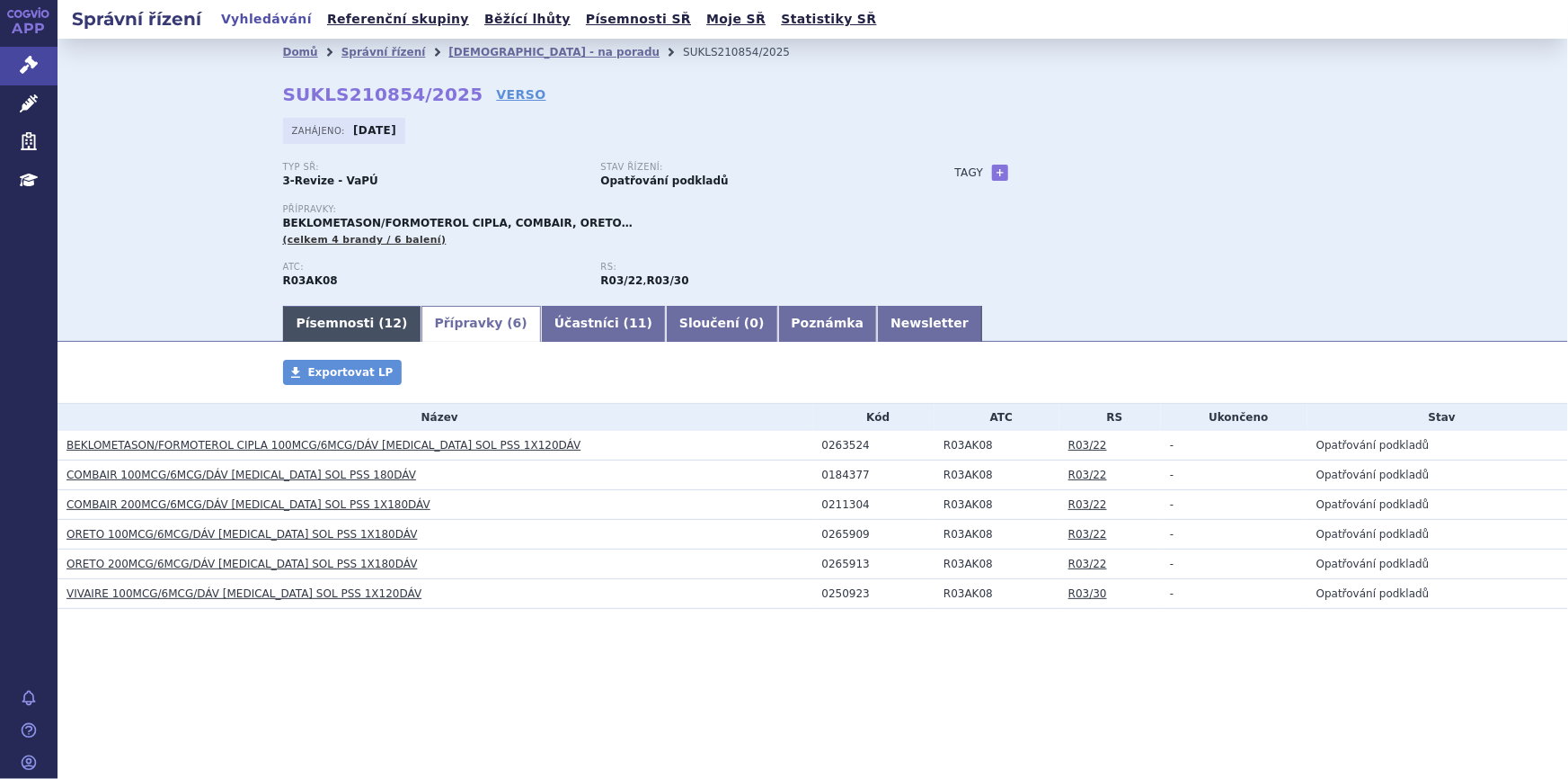
click at [385, 330] on span "12" at bounding box center [393, 322] width 17 height 14
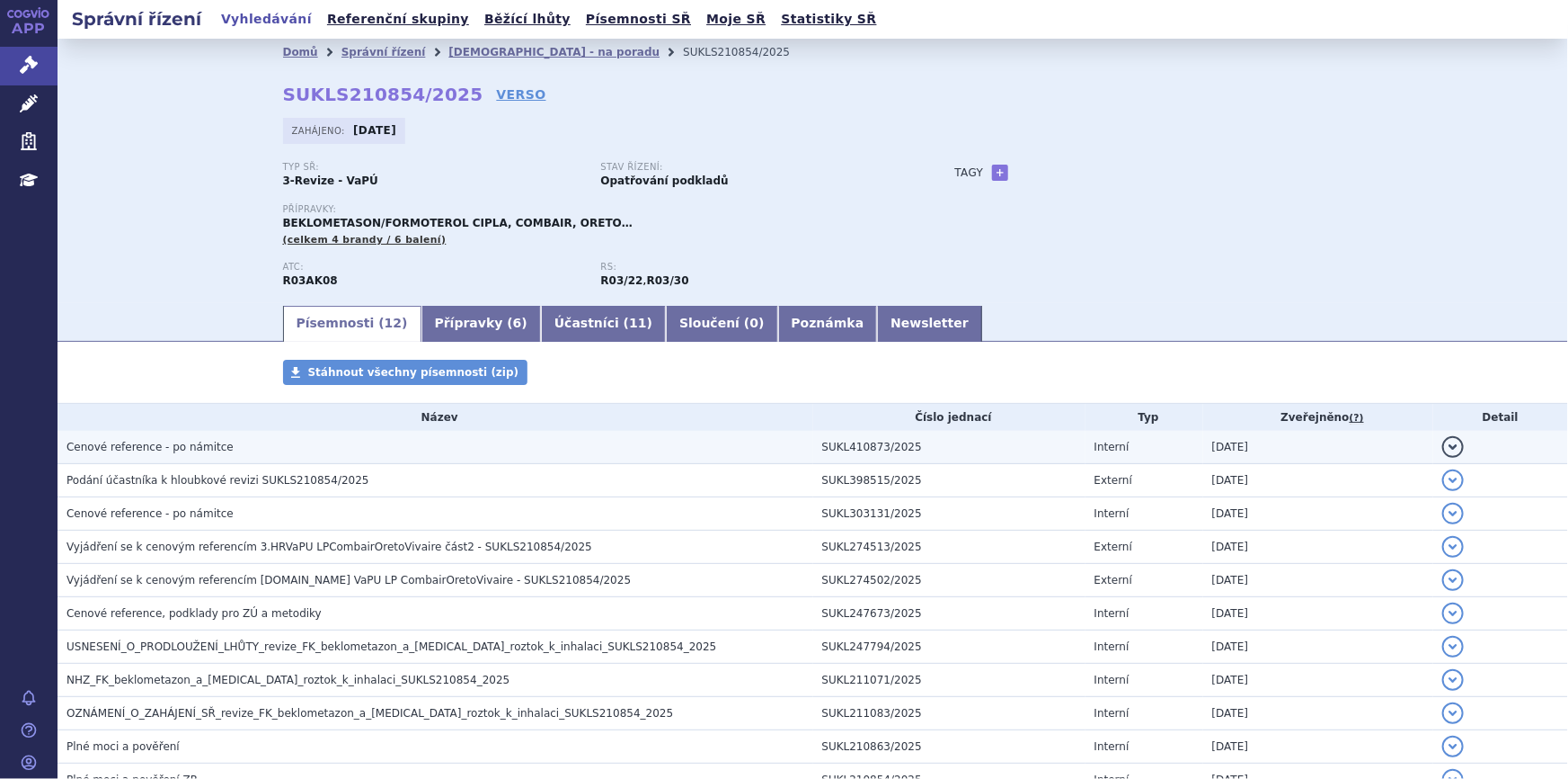
click at [300, 445] on h3 "Cenové reference - po námitce" at bounding box center [440, 446] width 746 height 18
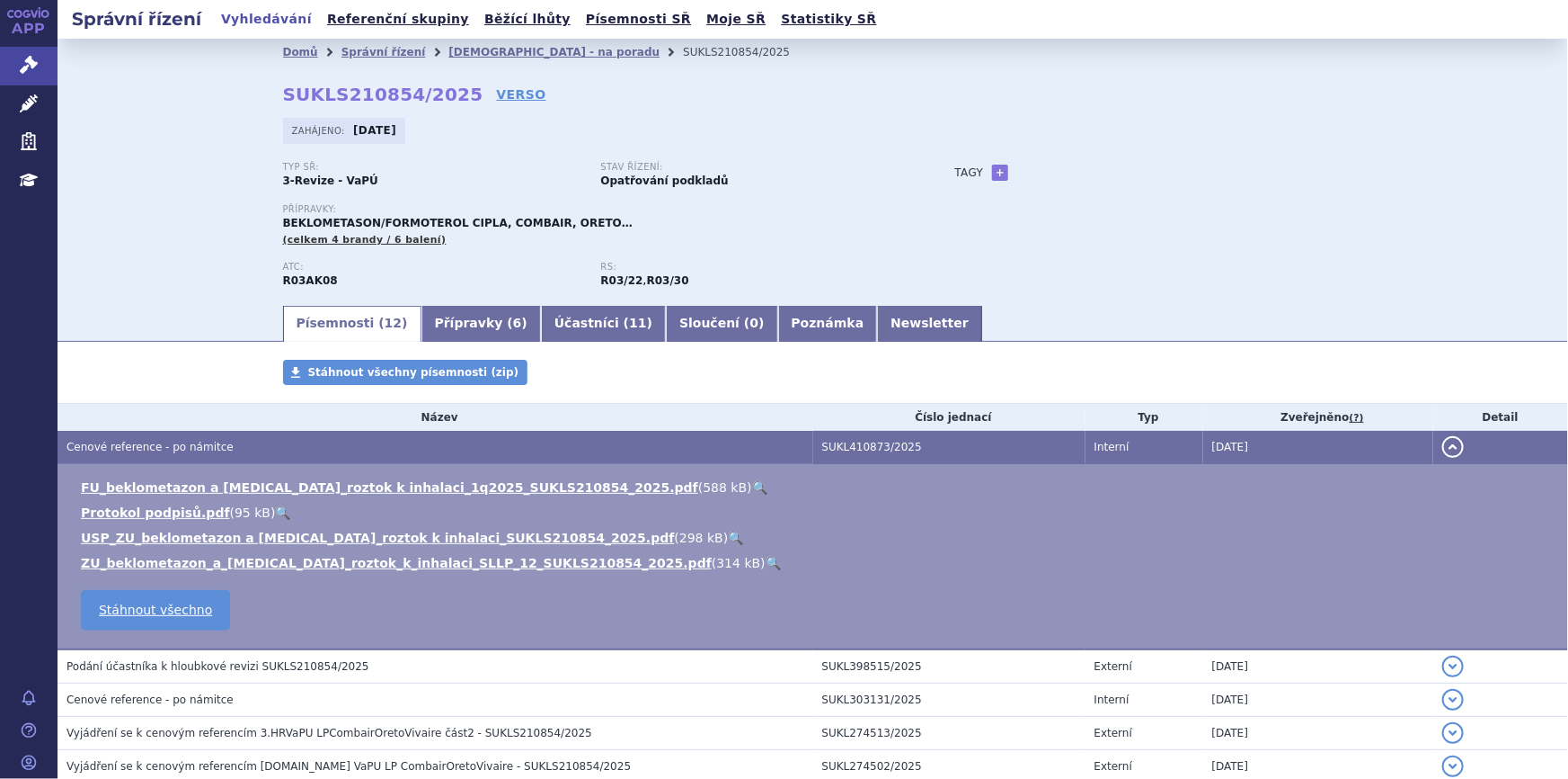
click at [765, 564] on link "🔍" at bounding box center [773, 562] width 15 height 14
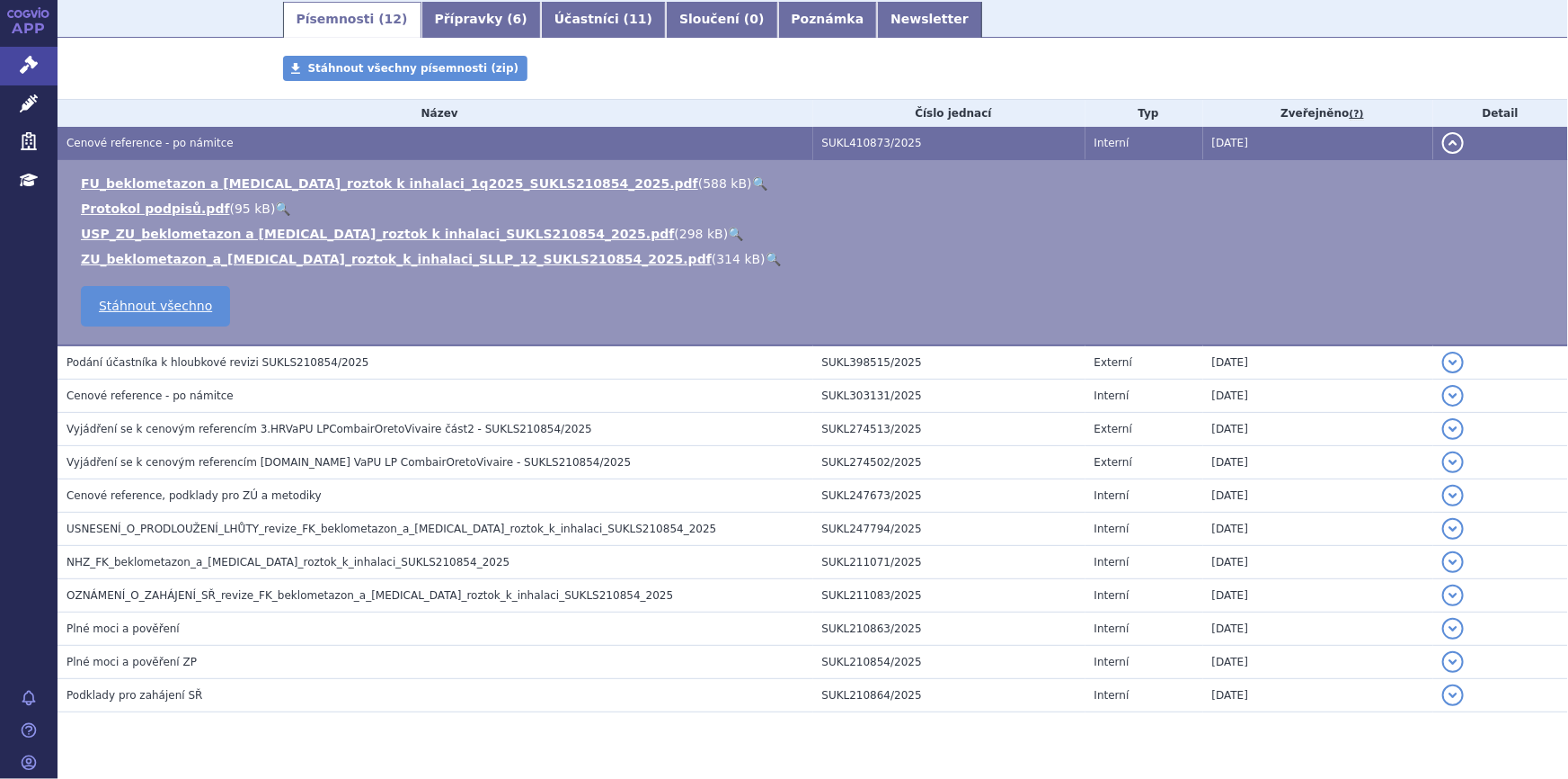
scroll to position [327, 0]
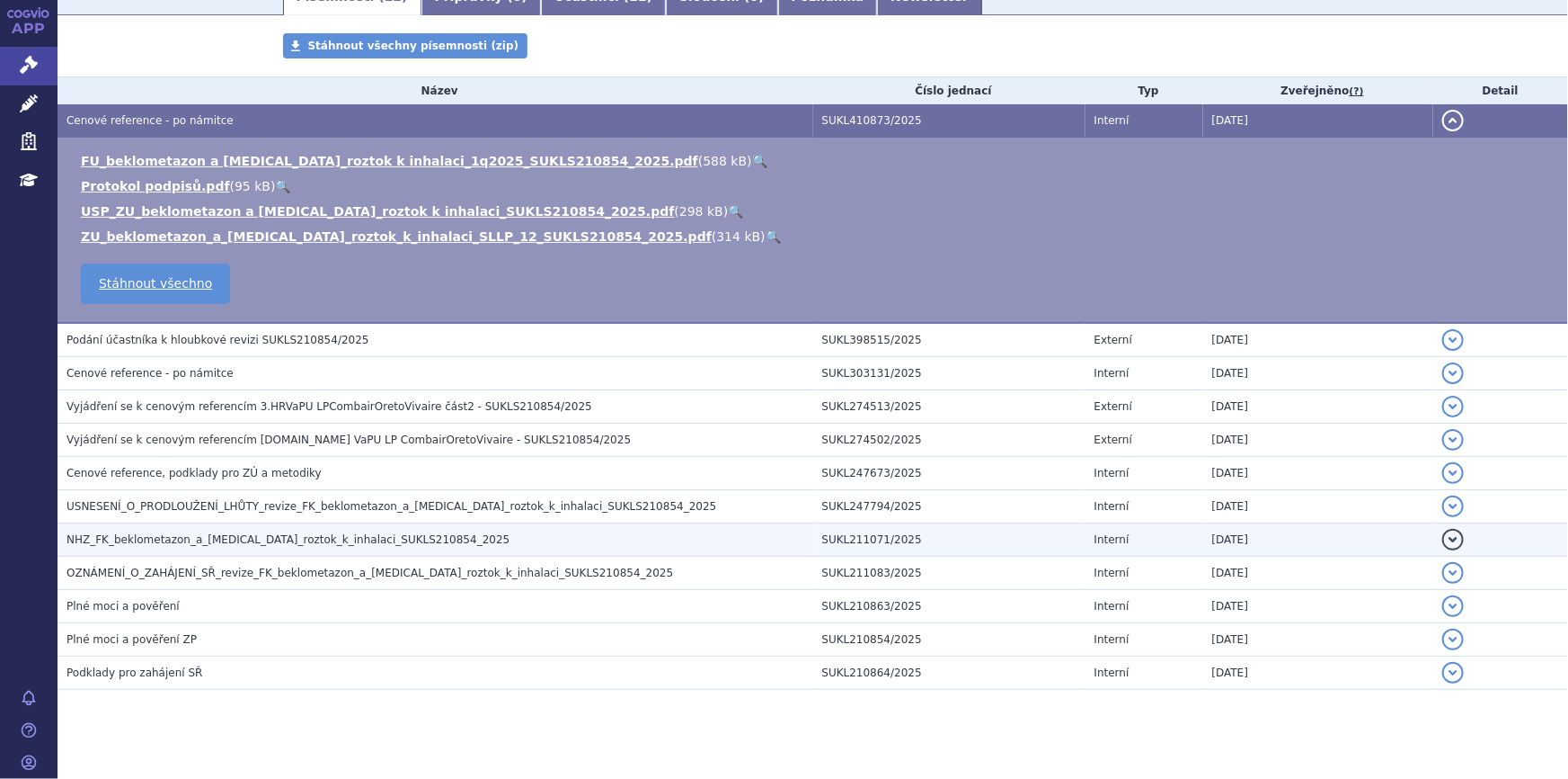
click at [179, 533] on span "NHZ_FK_beklometazon_a_[MEDICAL_DATA]_roztok_k_inhalaci_SUKLS210854_2025" at bounding box center [288, 539] width 444 height 12
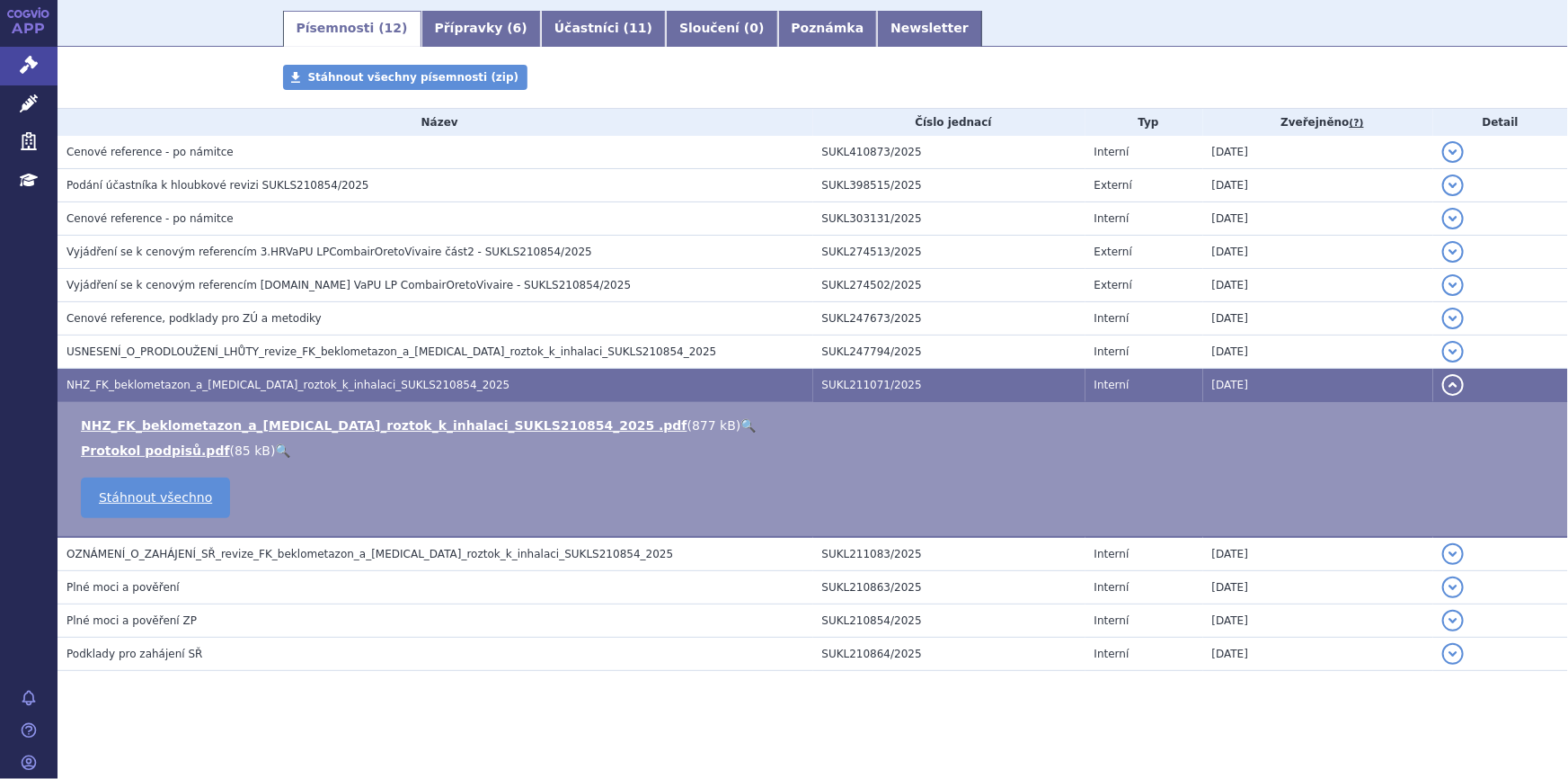
scroll to position [294, 0]
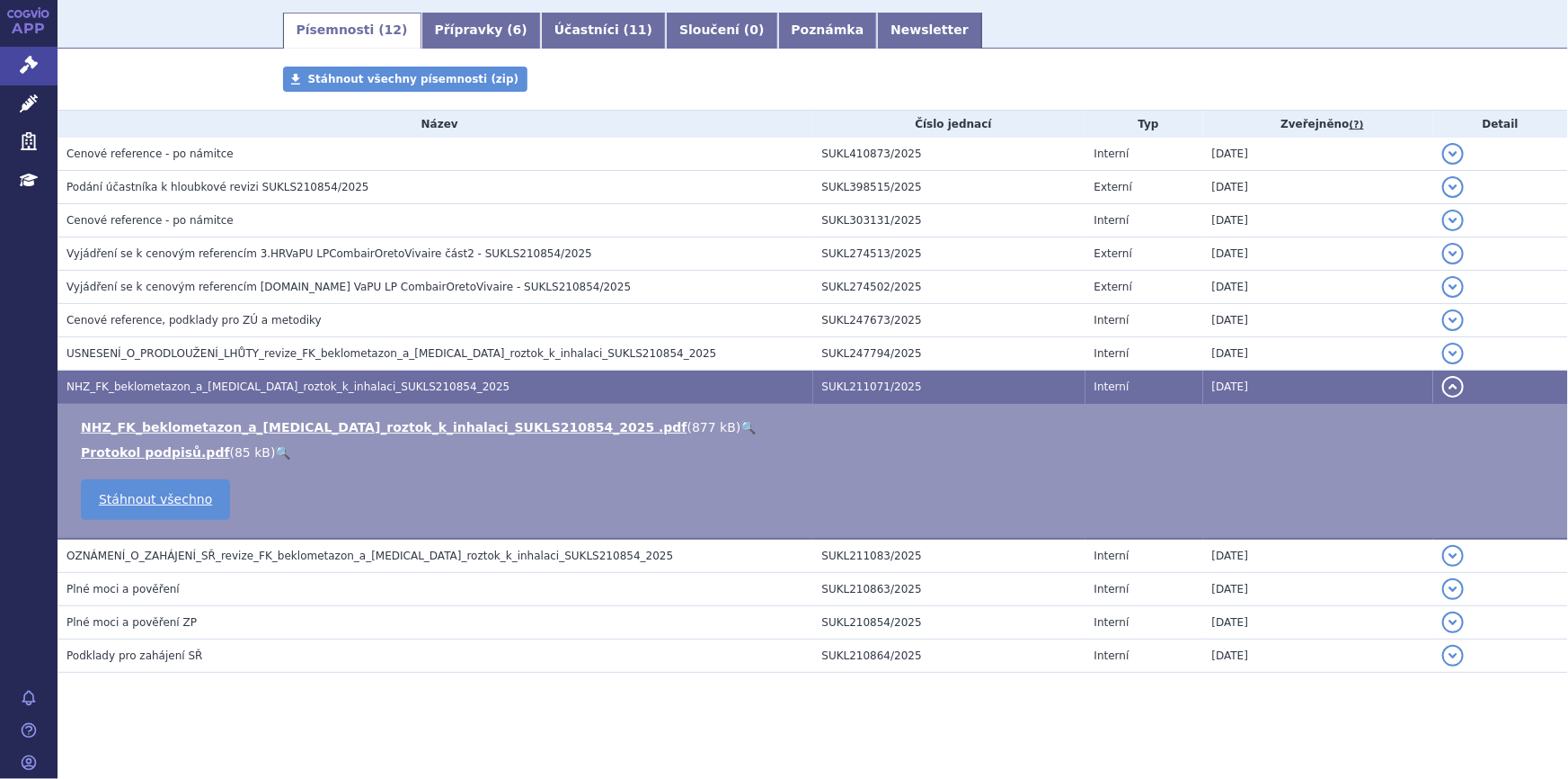
click at [741, 422] on link "🔍" at bounding box center [748, 427] width 15 height 14
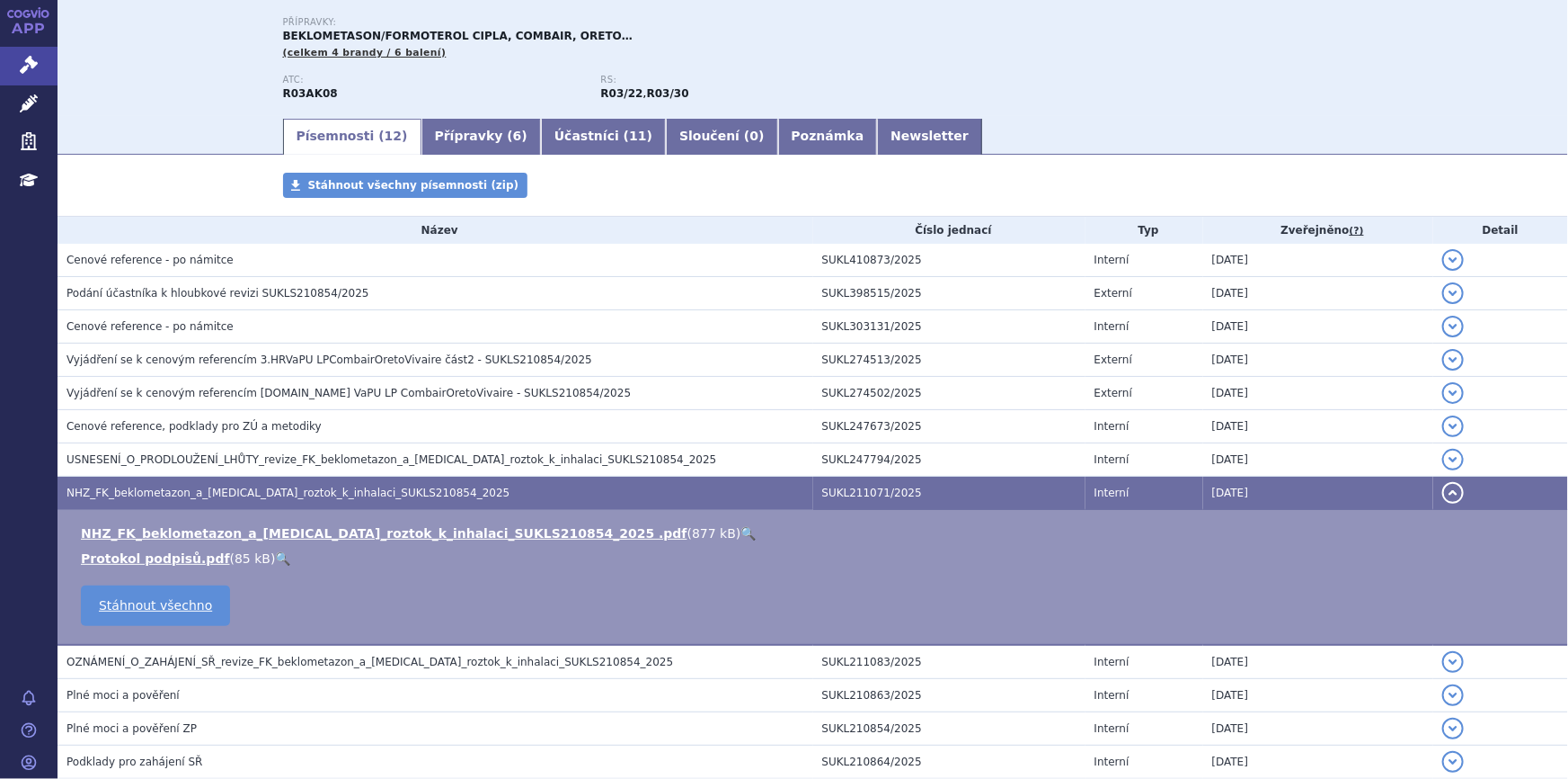
scroll to position [48, 0]
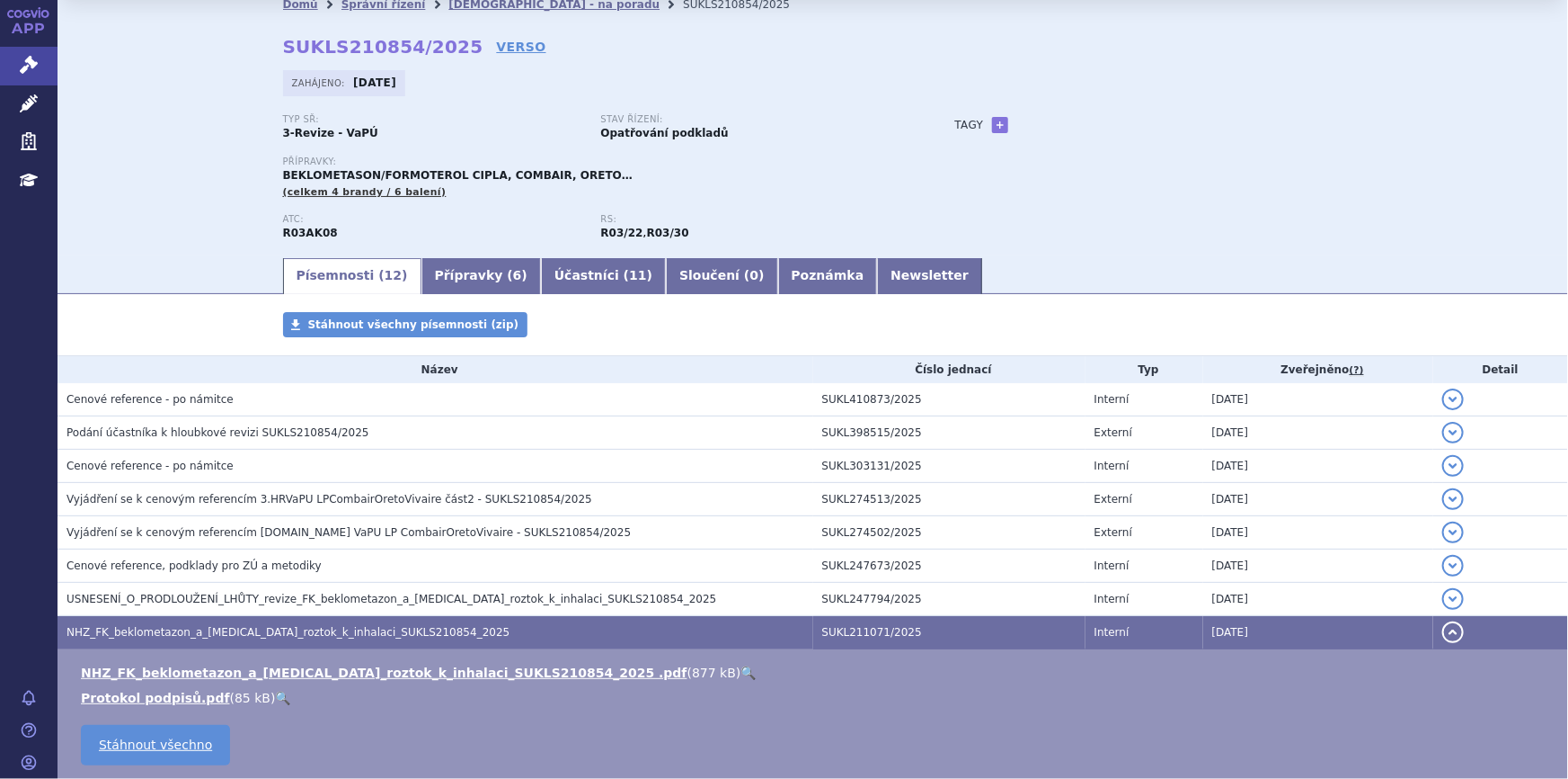
click at [1267, 146] on div "Typ SŘ: 3-Revize - VaPÚ Stav řízení: Opatřování podkladů Přípravky: BEKLOMETASO…" at bounding box center [813, 184] width 1061 height 142
